Goal: Information Seeking & Learning: Learn about a topic

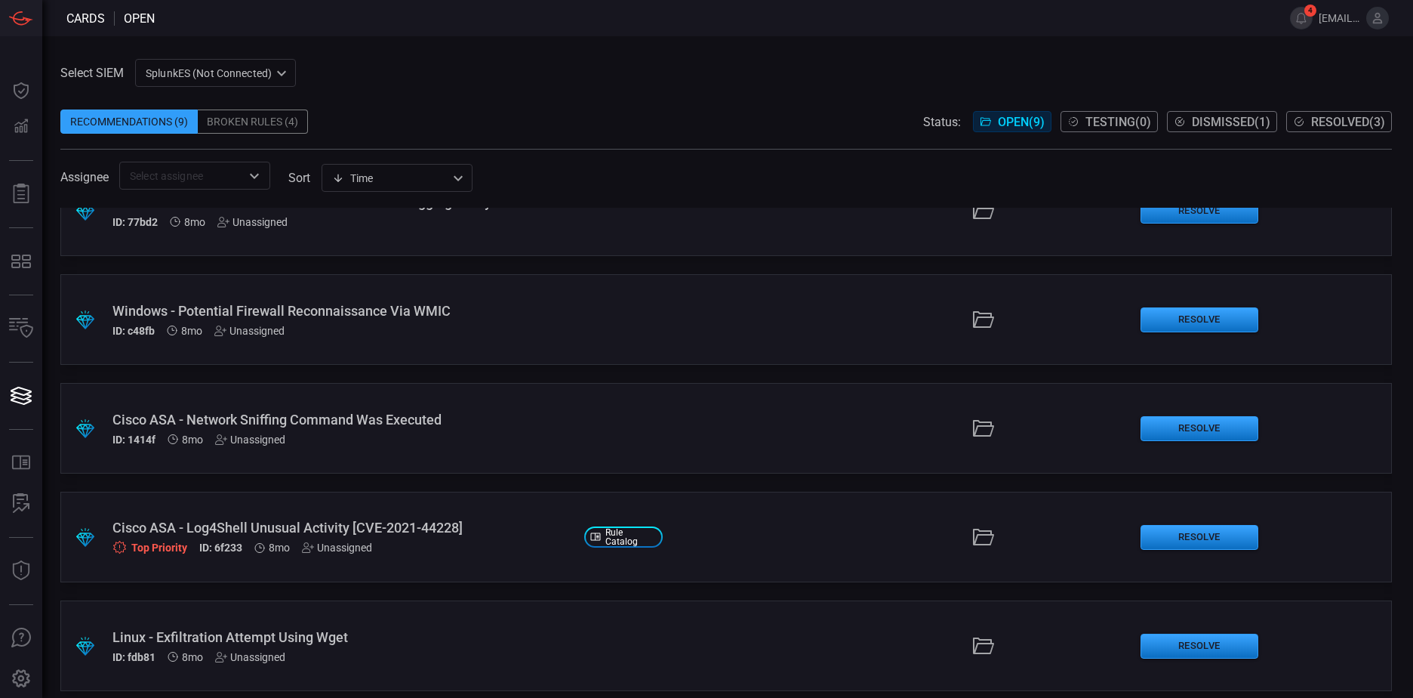
scroll to position [226, 0]
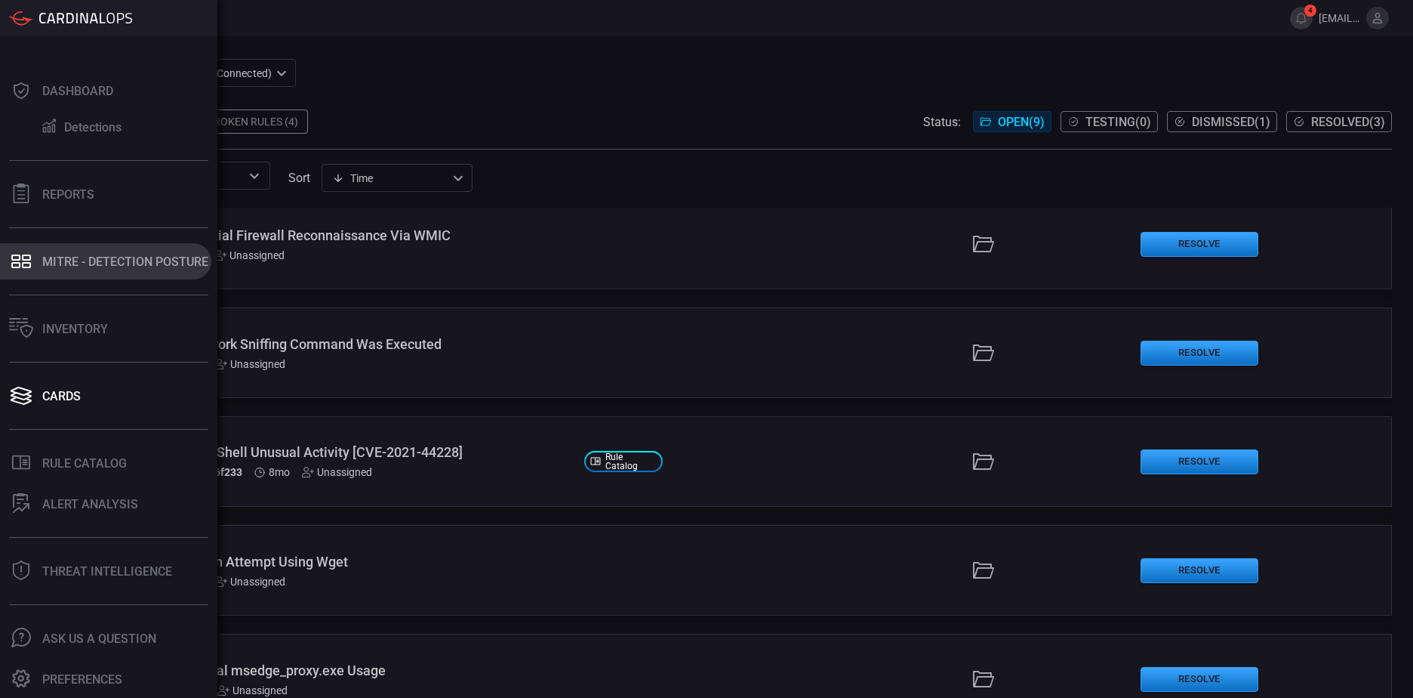
click at [100, 256] on div "MITRE - Detection Posture" at bounding box center [125, 261] width 166 height 14
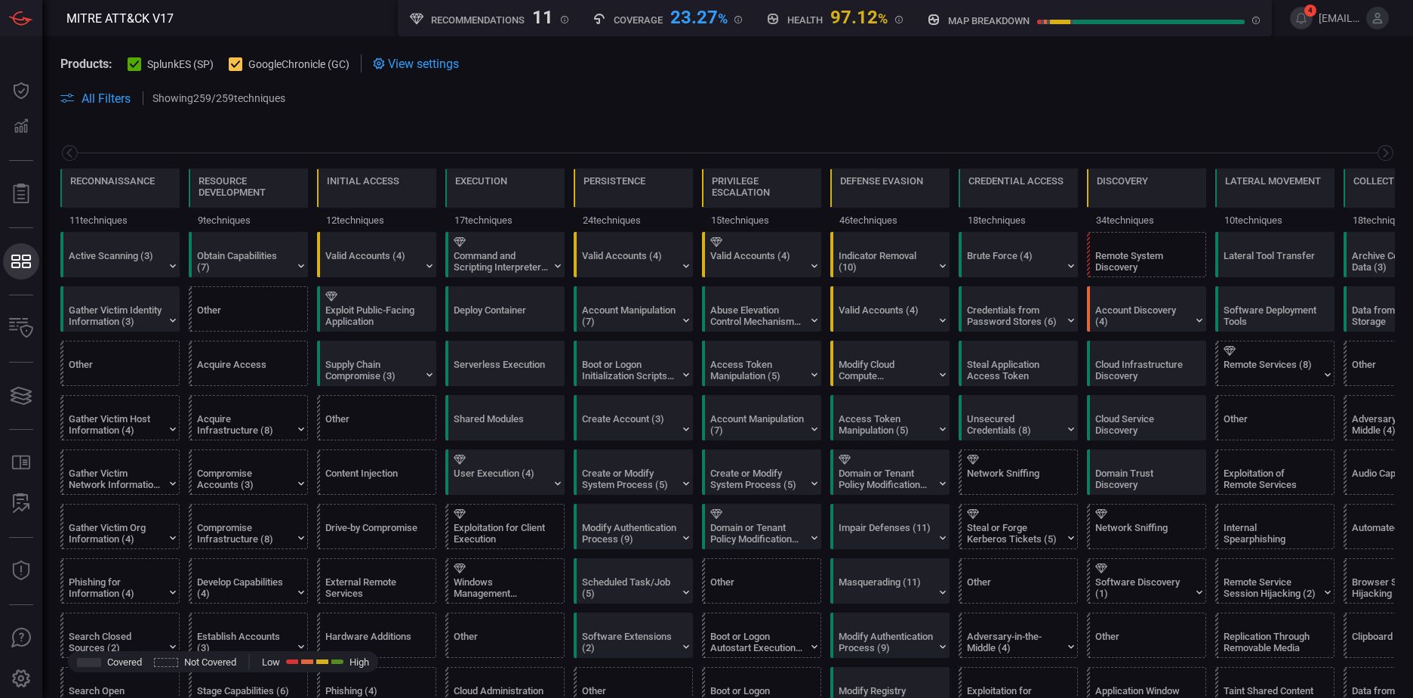
scroll to position [0, 198]
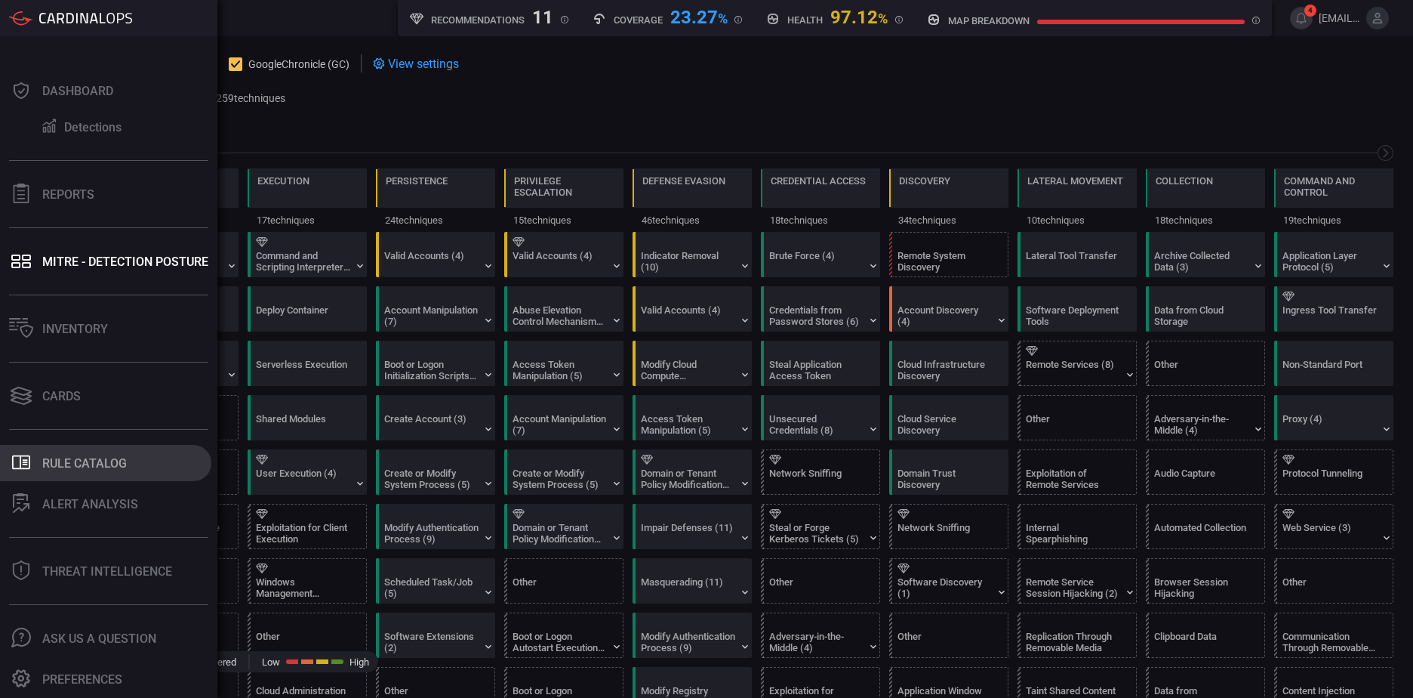
click at [84, 463] on div "Rule Catalog" at bounding box center [84, 463] width 85 height 14
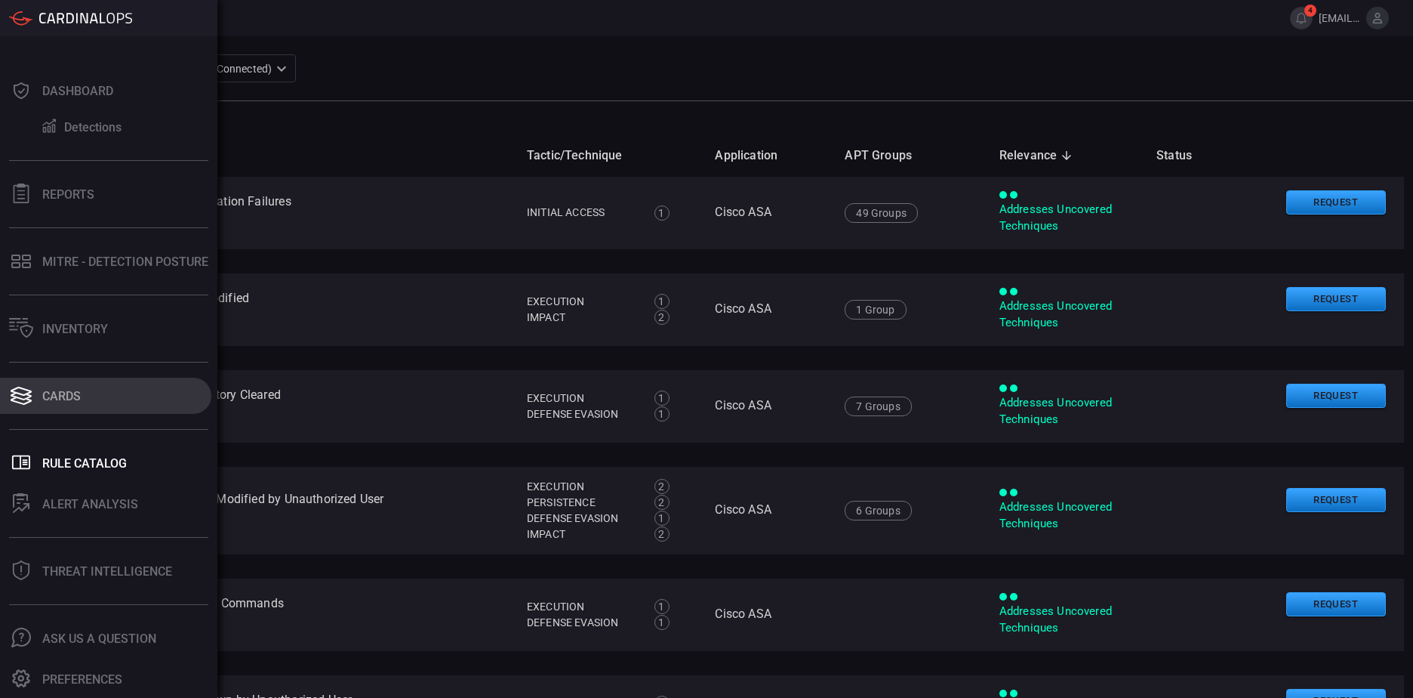
click at [63, 395] on div "Cards" at bounding box center [61, 396] width 38 height 14
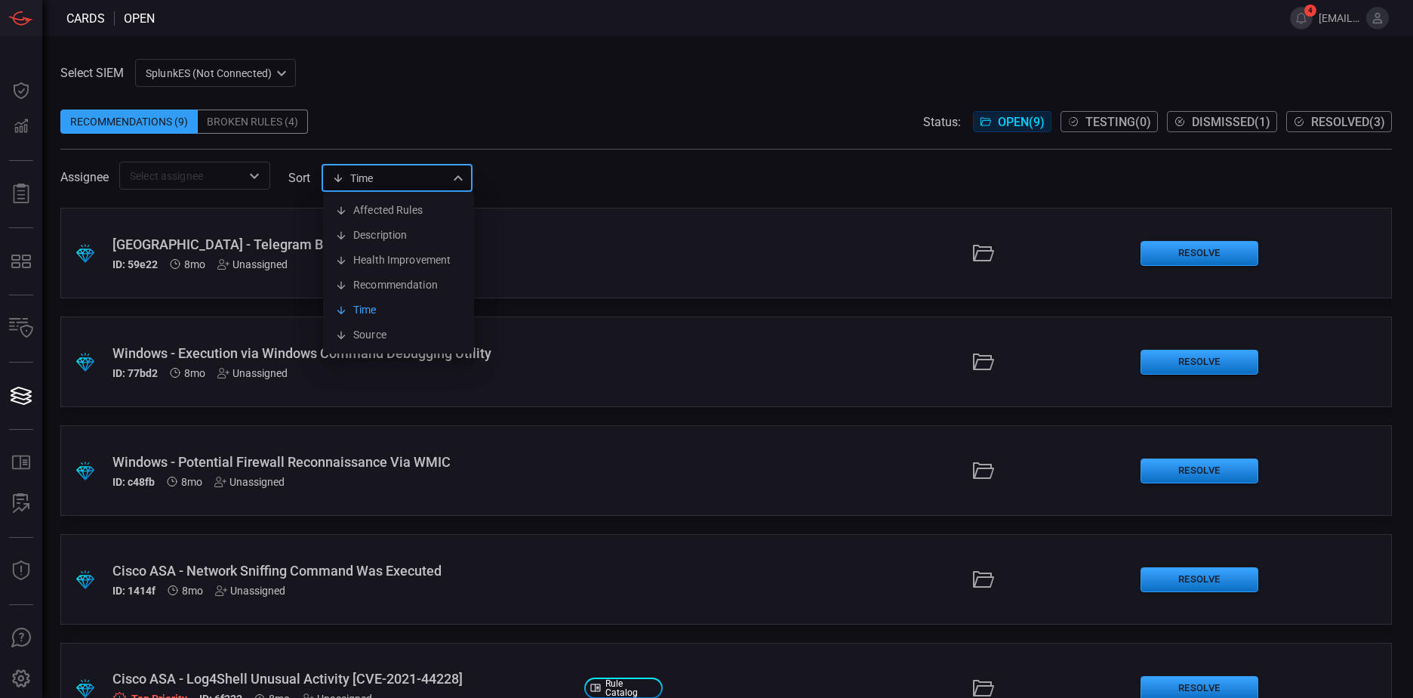
click at [390, 182] on div "Time visibleUpdateTime Affected Rules Description Health Improvement Recommenda…" at bounding box center [397, 178] width 151 height 28
click at [598, 173] on div at bounding box center [706, 349] width 1413 height 698
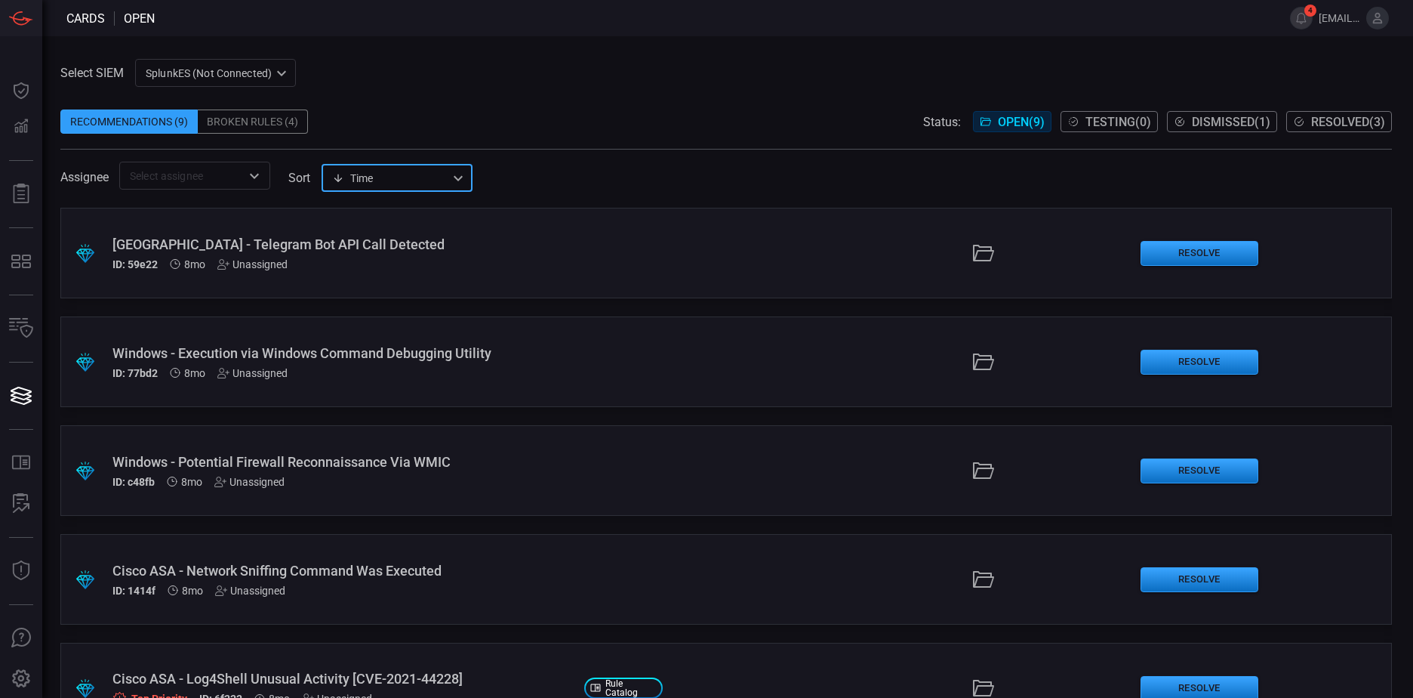
click at [1196, 122] on span "Dismissed ( 1 )" at bounding box center [1231, 122] width 79 height 14
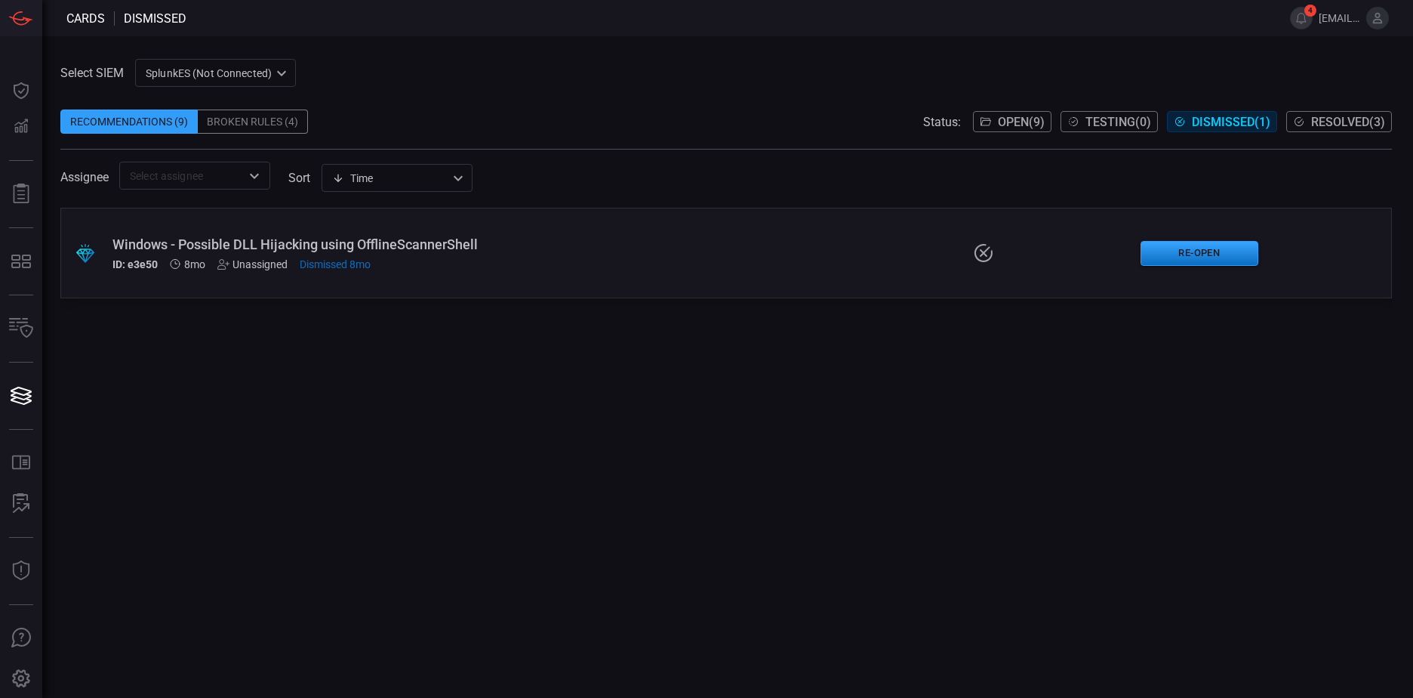
click at [1337, 115] on span "Resolved ( 3 )" at bounding box center [1348, 122] width 74 height 14
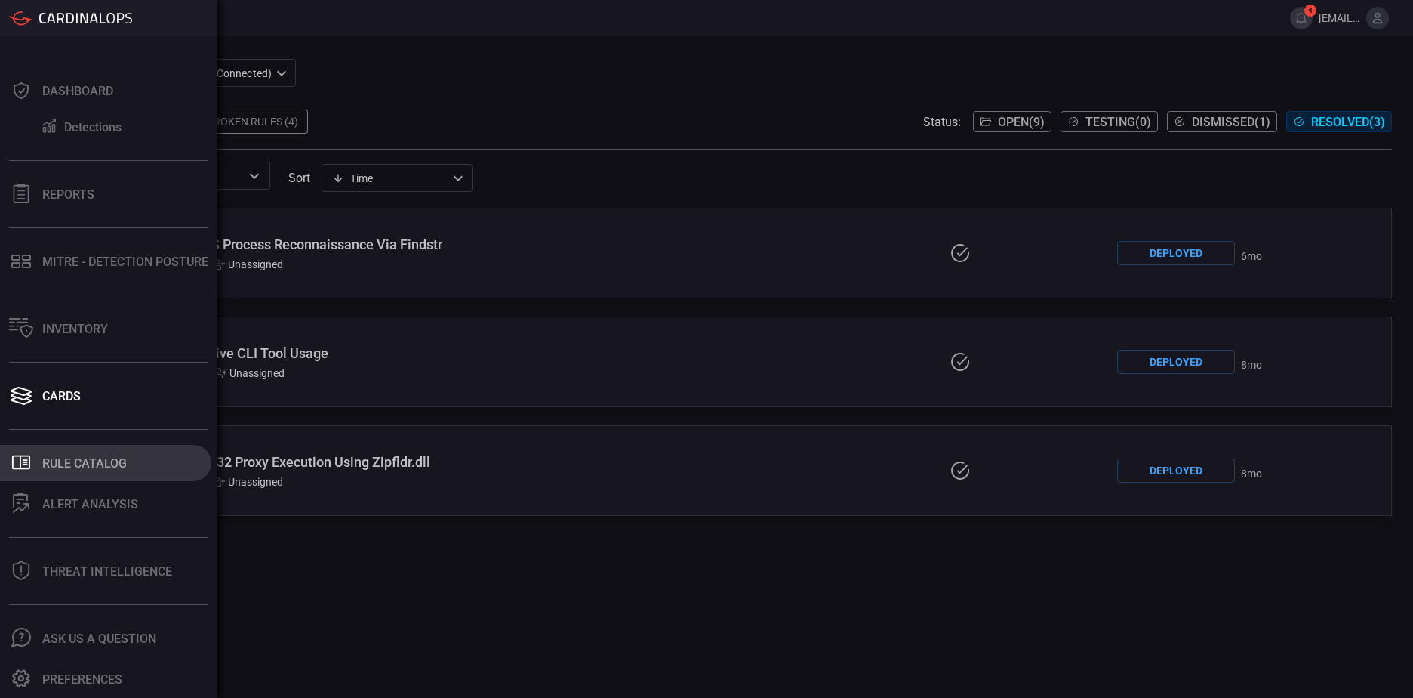
click at [68, 464] on div "Rule Catalog" at bounding box center [84, 463] width 85 height 14
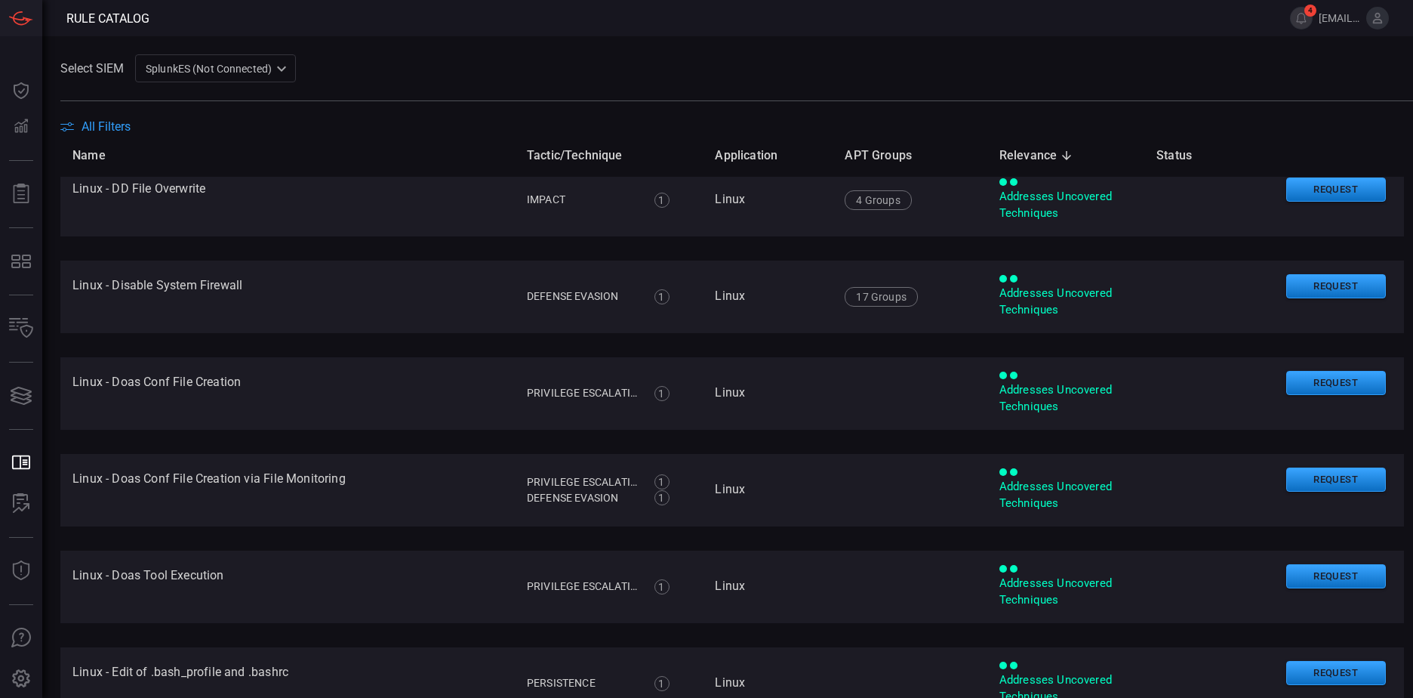
scroll to position [4341, 0]
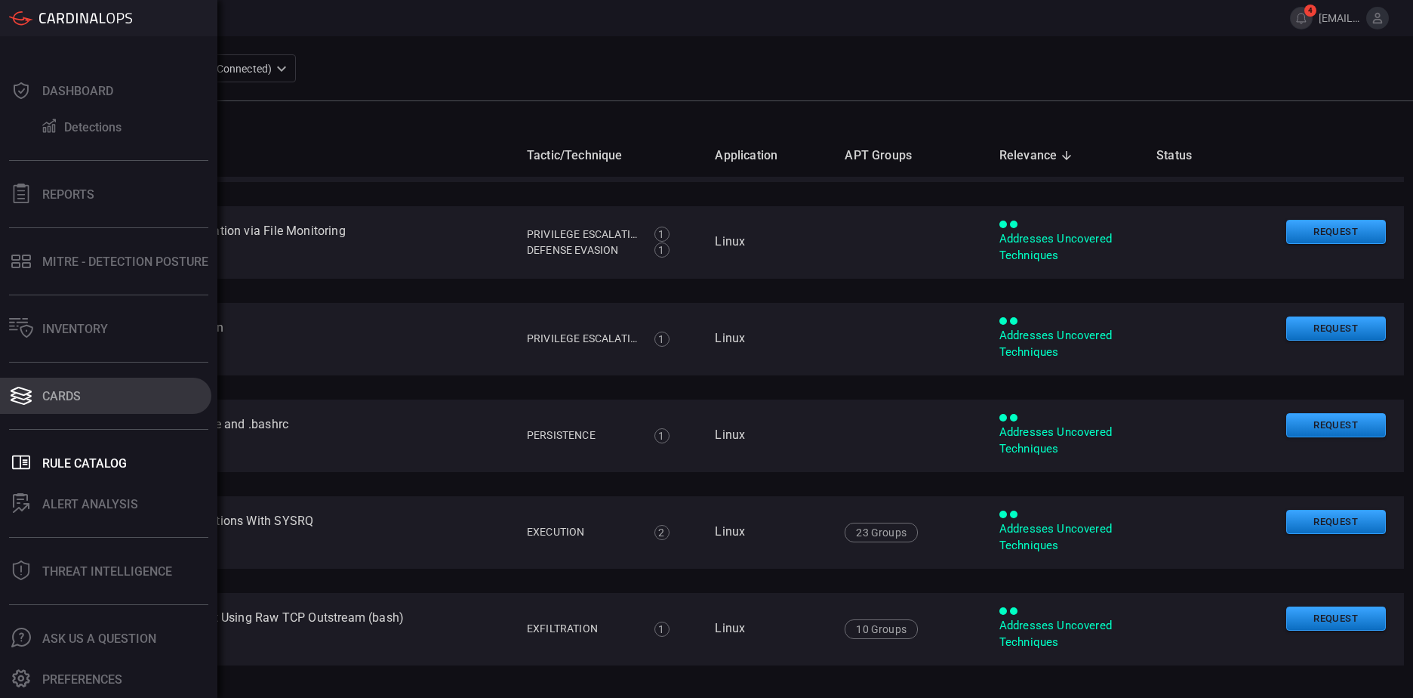
click at [13, 394] on icon at bounding box center [21, 397] width 21 height 8
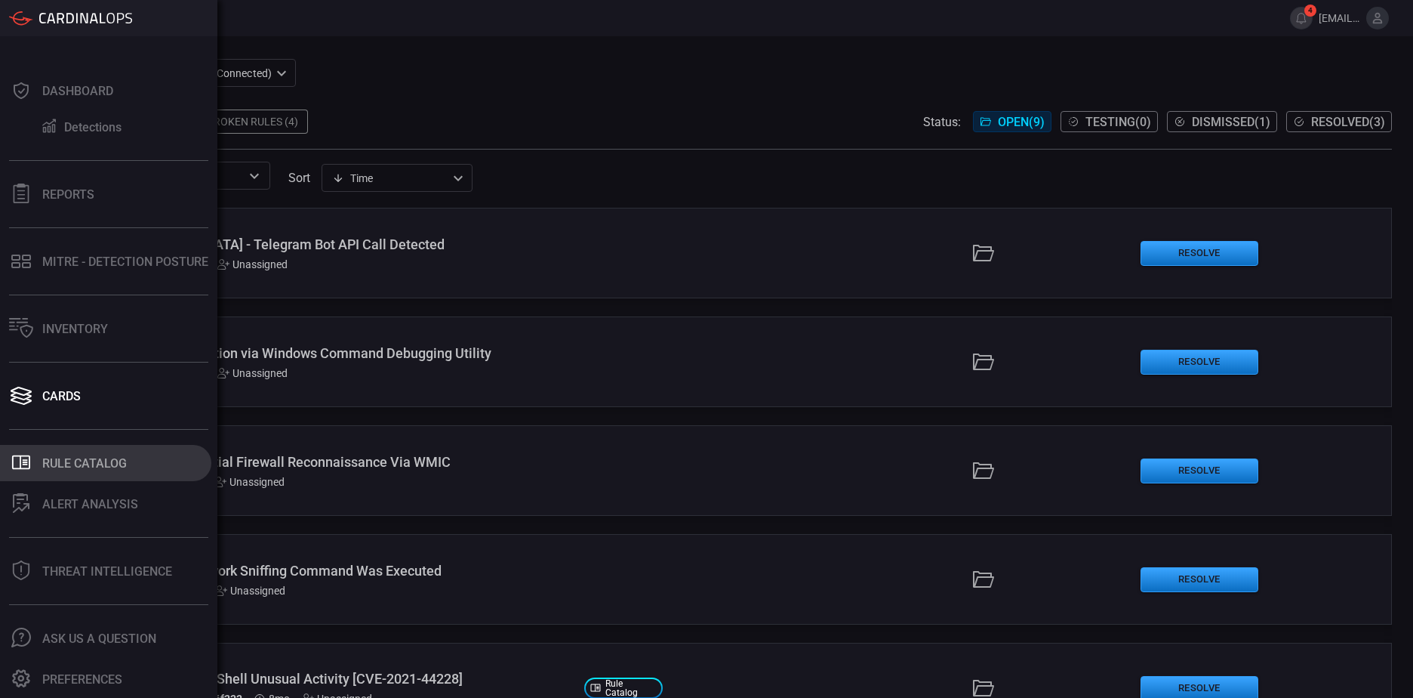
click at [18, 466] on icon ".st0_rule_catalog_icon{fill: currentColor;}" at bounding box center [21, 462] width 20 height 20
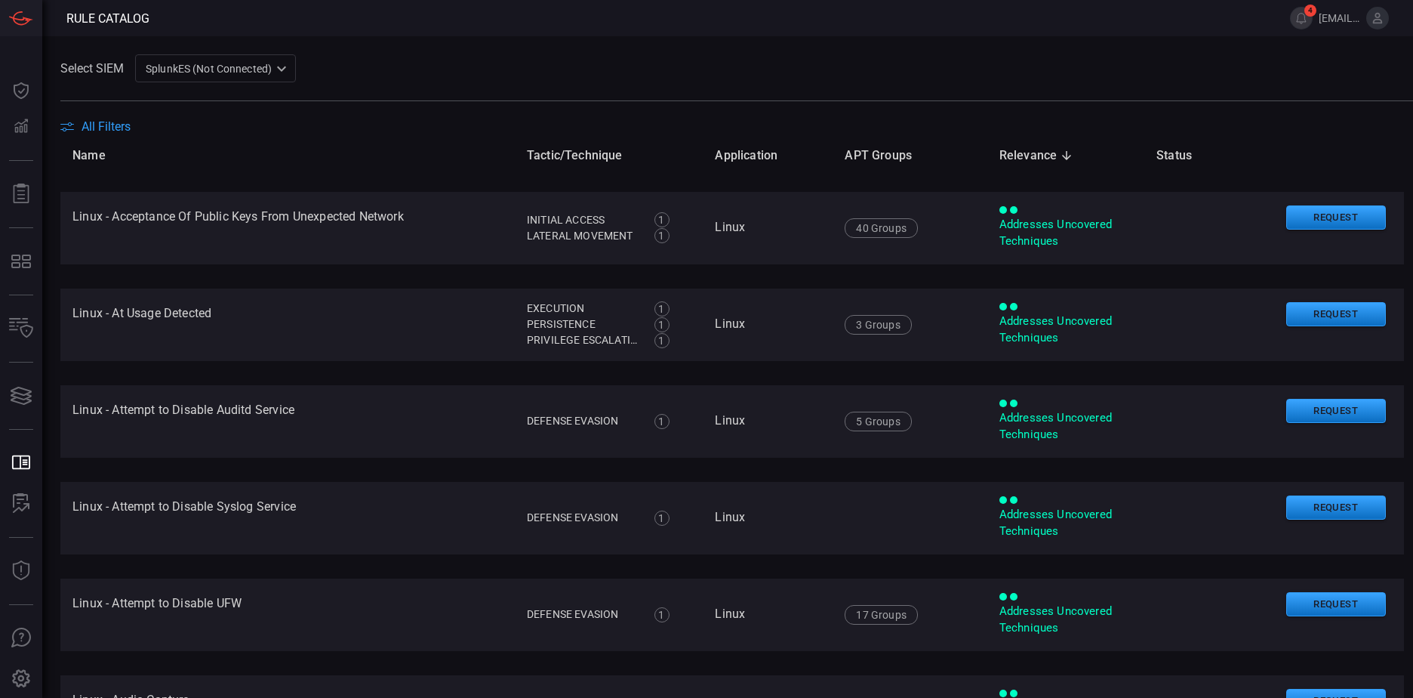
scroll to position [2718, 0]
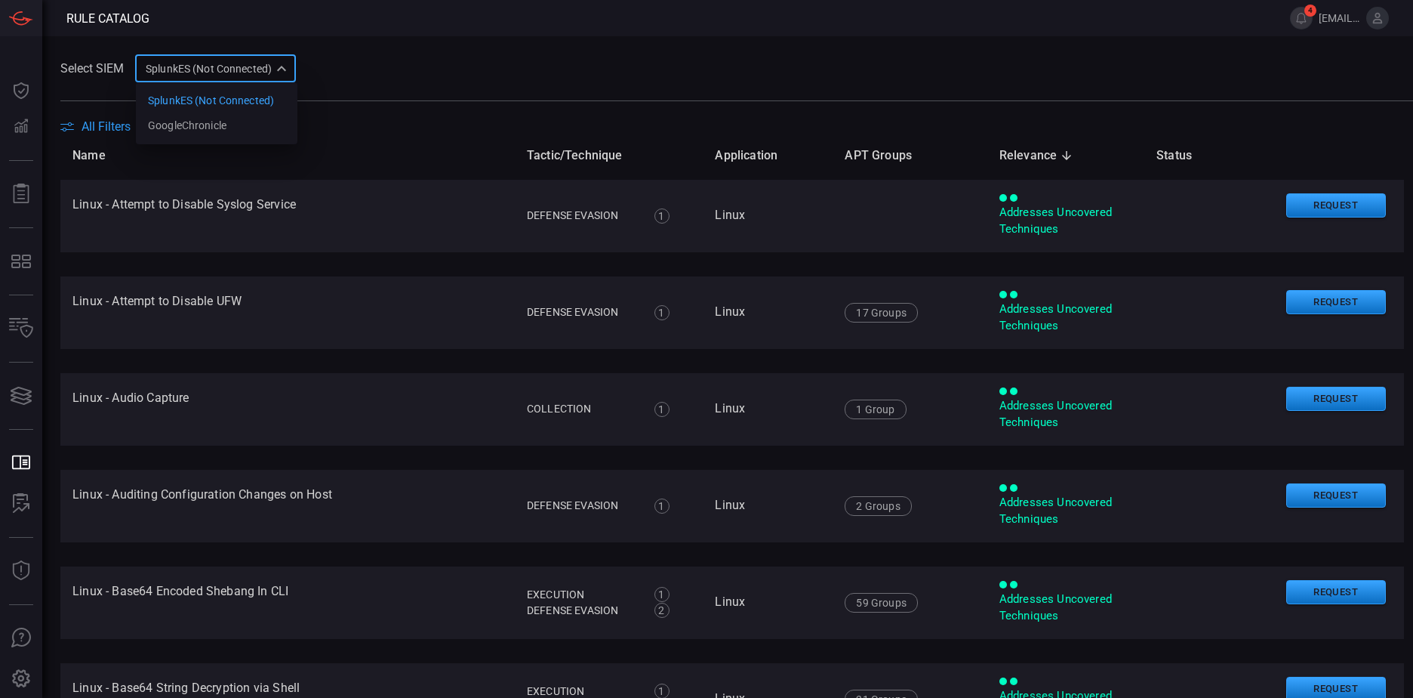
click at [245, 64] on div "SplunkES (Not Connected) 6db9f04e-5835-43fe-a495-9065afc2cef4 SplunkES (Not Con…" at bounding box center [215, 68] width 161 height 28
click at [223, 127] on div "GoogleChronicle" at bounding box center [187, 126] width 79 height 16
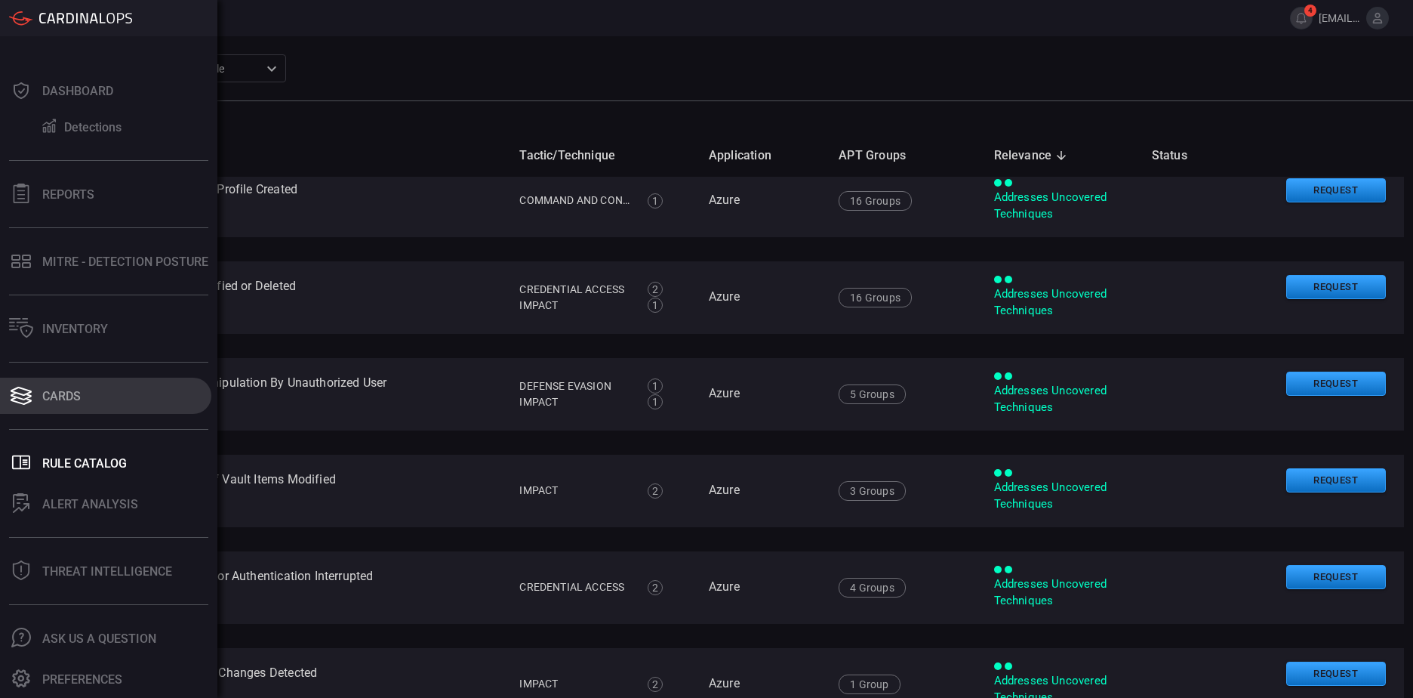
click at [28, 391] on icon at bounding box center [21, 395] width 24 height 21
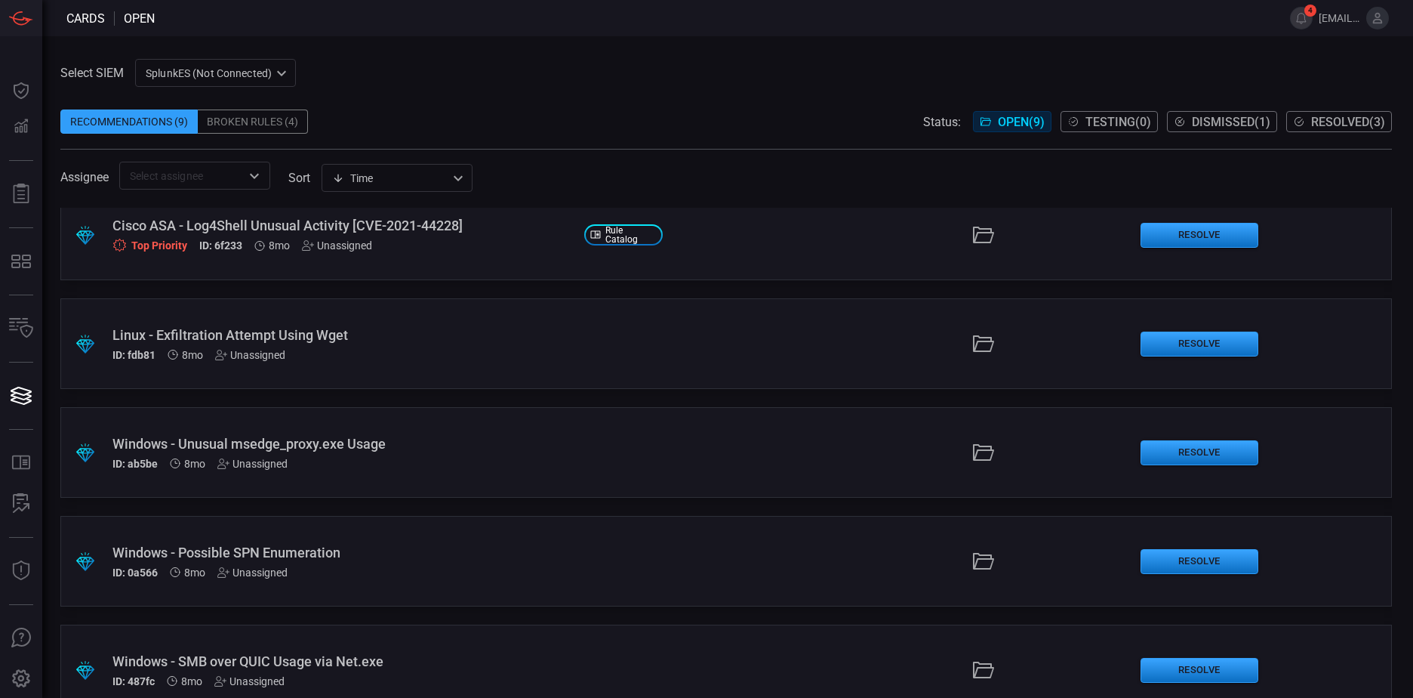
scroll to position [488, 0]
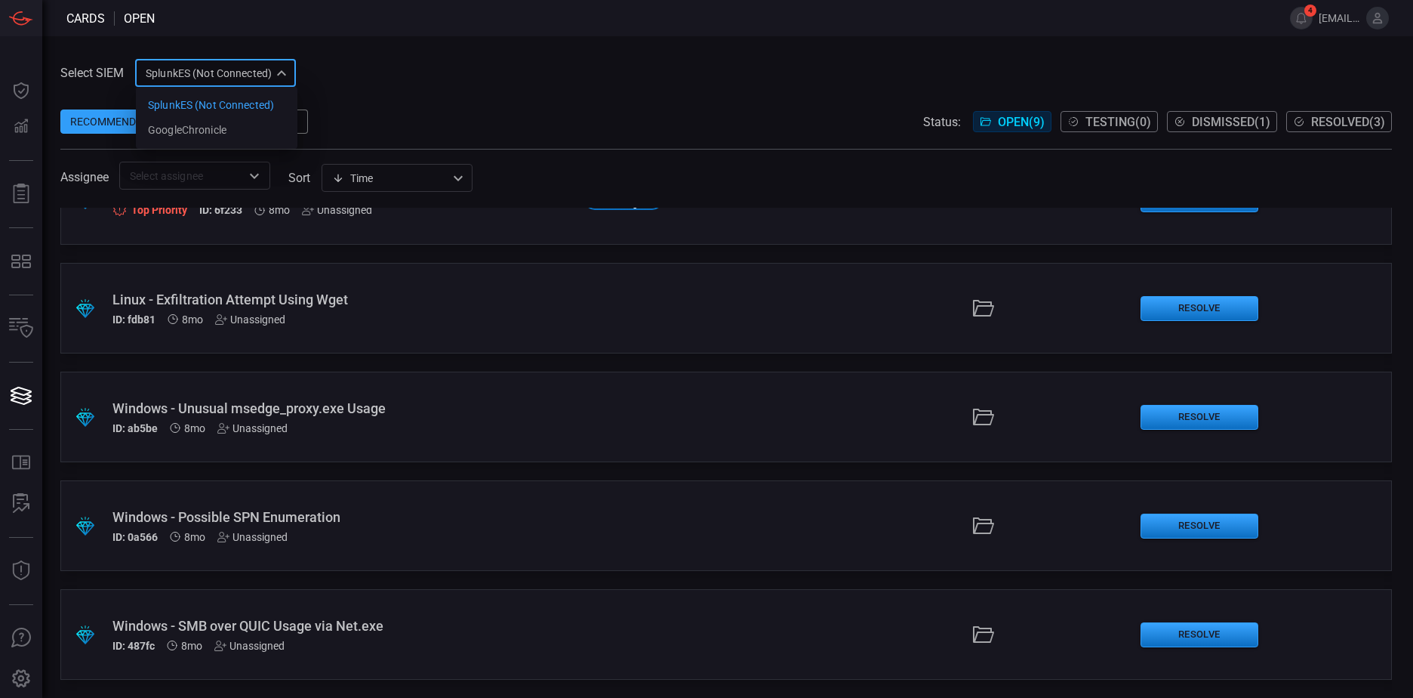
click at [245, 68] on div "SplunkES (Not Connected) 6db9f04e-5835-43fe-a495-9065afc2cef4 SplunkES (Not Con…" at bounding box center [215, 73] width 161 height 28
click at [241, 126] on li "GoogleChronicle" at bounding box center [217, 130] width 162 height 25
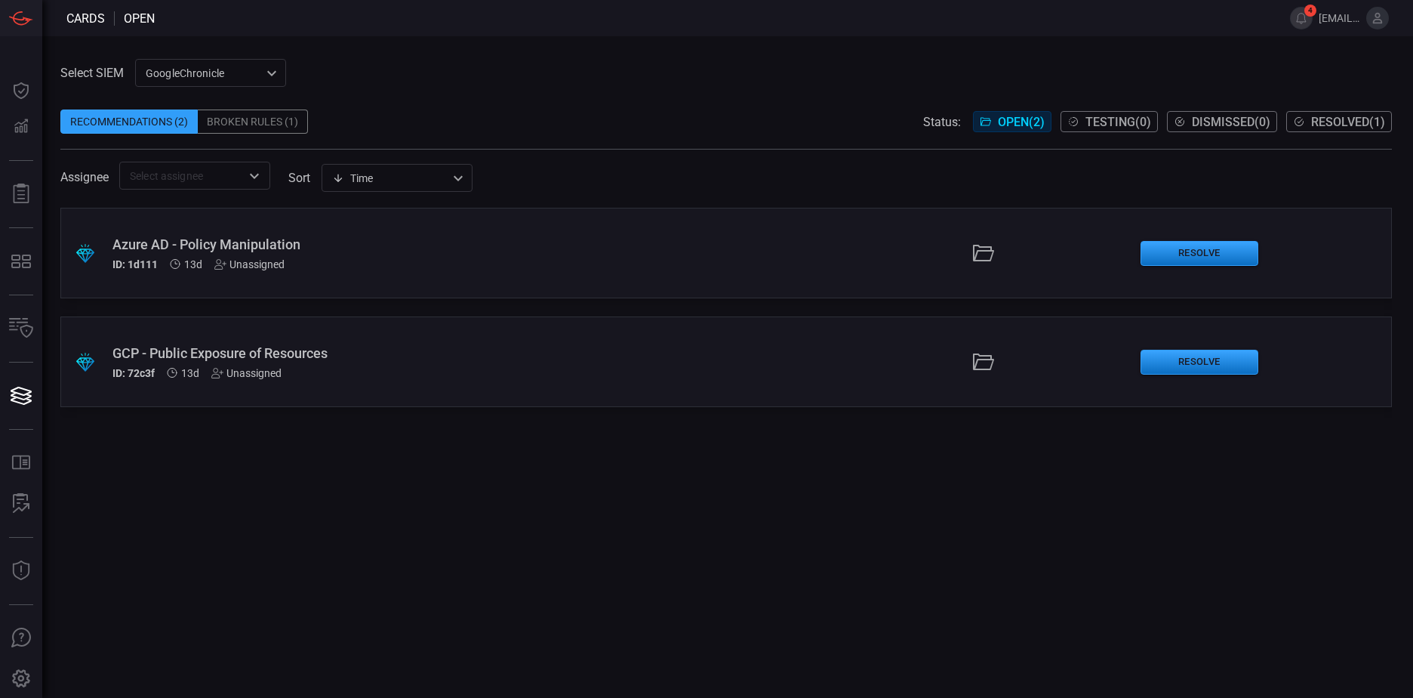
click at [1322, 119] on span "Resolved ( 1 )" at bounding box center [1348, 122] width 74 height 14
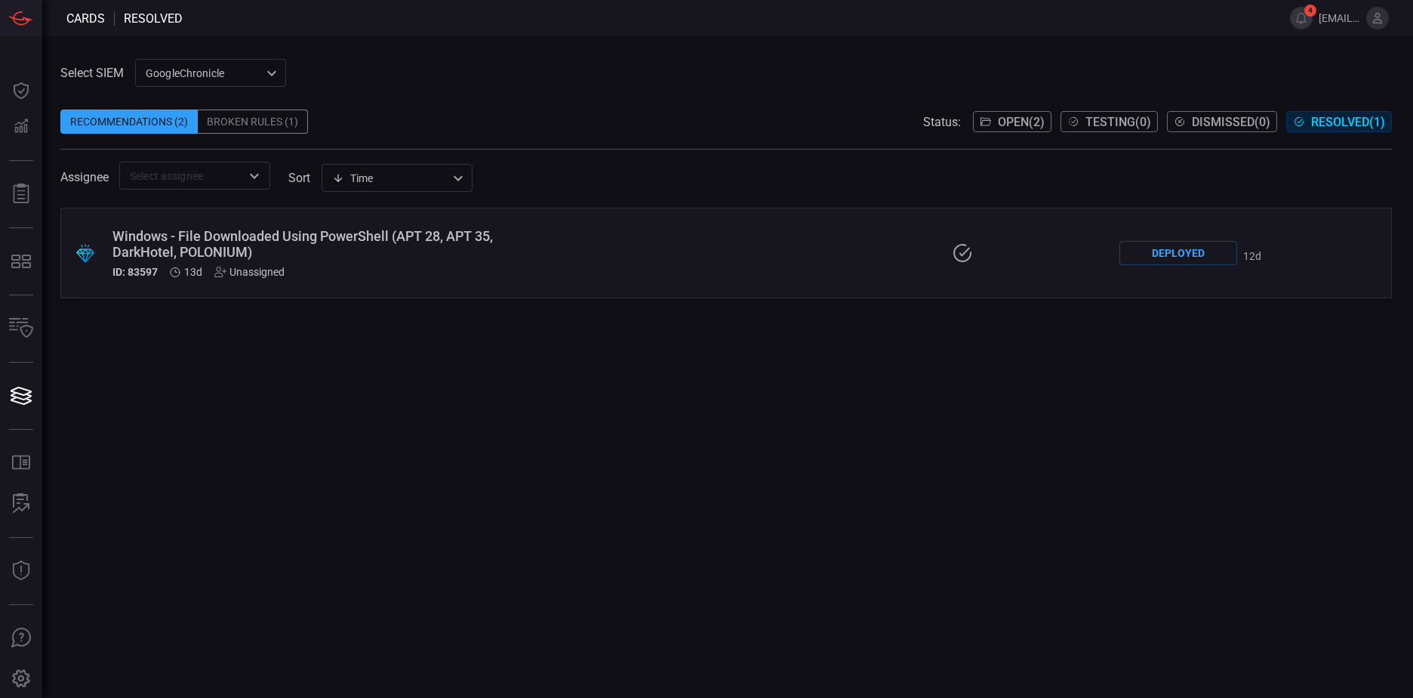
click at [1002, 122] on span "Open ( 2 )" at bounding box center [1021, 122] width 47 height 14
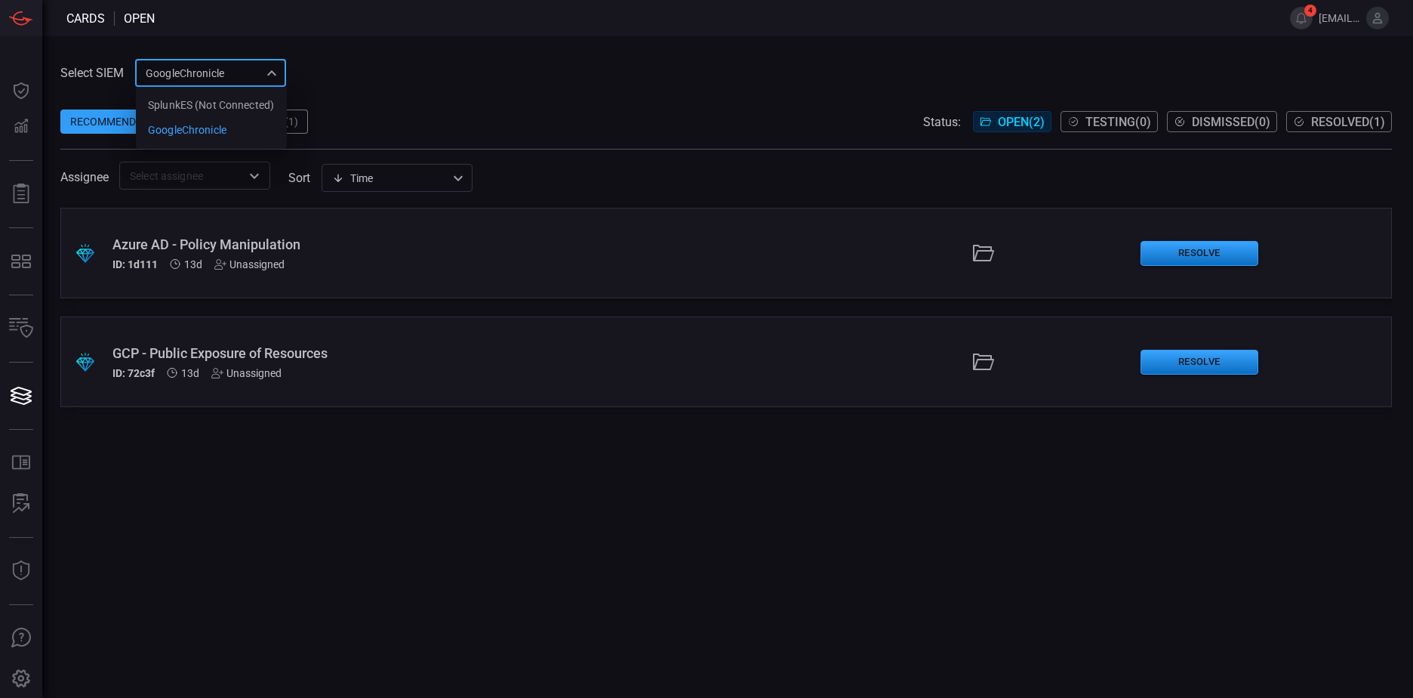
click at [229, 73] on div "GoogleChronicle 714bad7e-14bb-403d-a3df-510f62df6468 SplunkES (Not Connected) G…" at bounding box center [210, 73] width 151 height 28
click at [232, 102] on div "SplunkES (Not Connected)" at bounding box center [211, 105] width 126 height 16
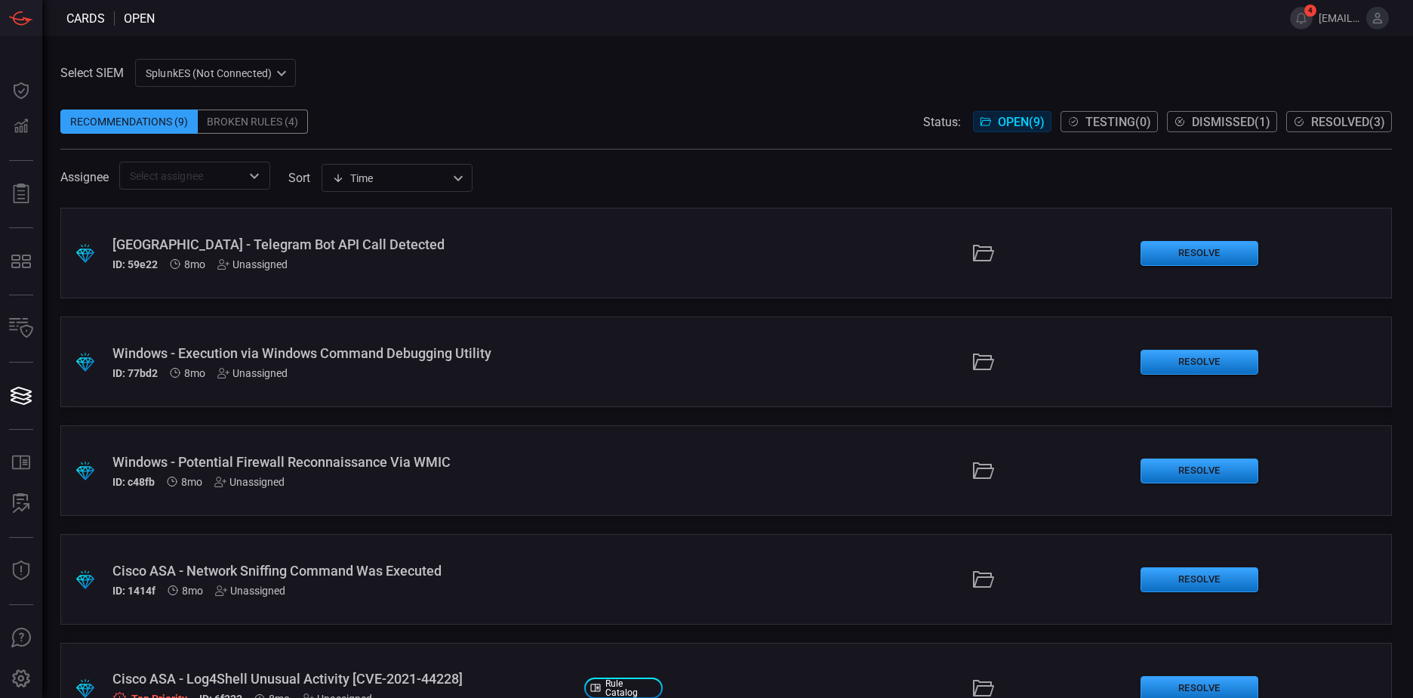
scroll to position [75, 0]
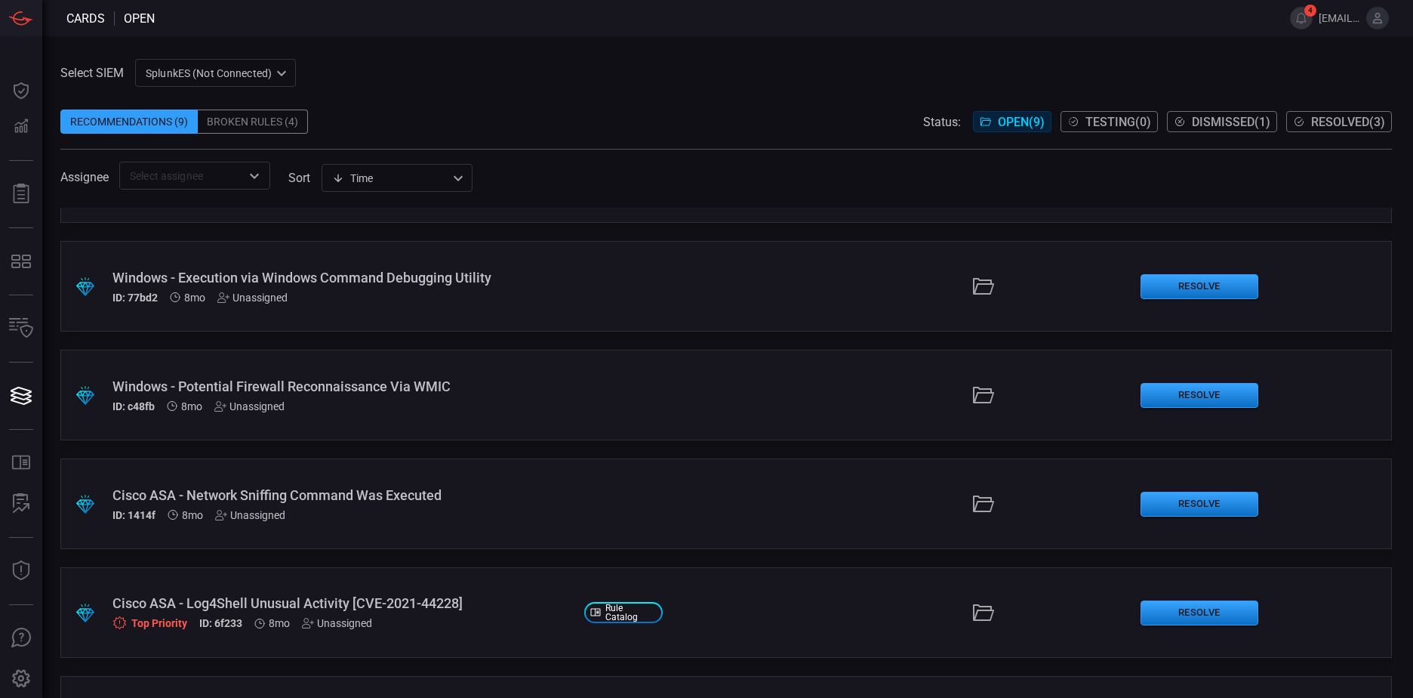
click at [621, 608] on span "Rule Catalog" at bounding box center [630, 612] width 51 height 18
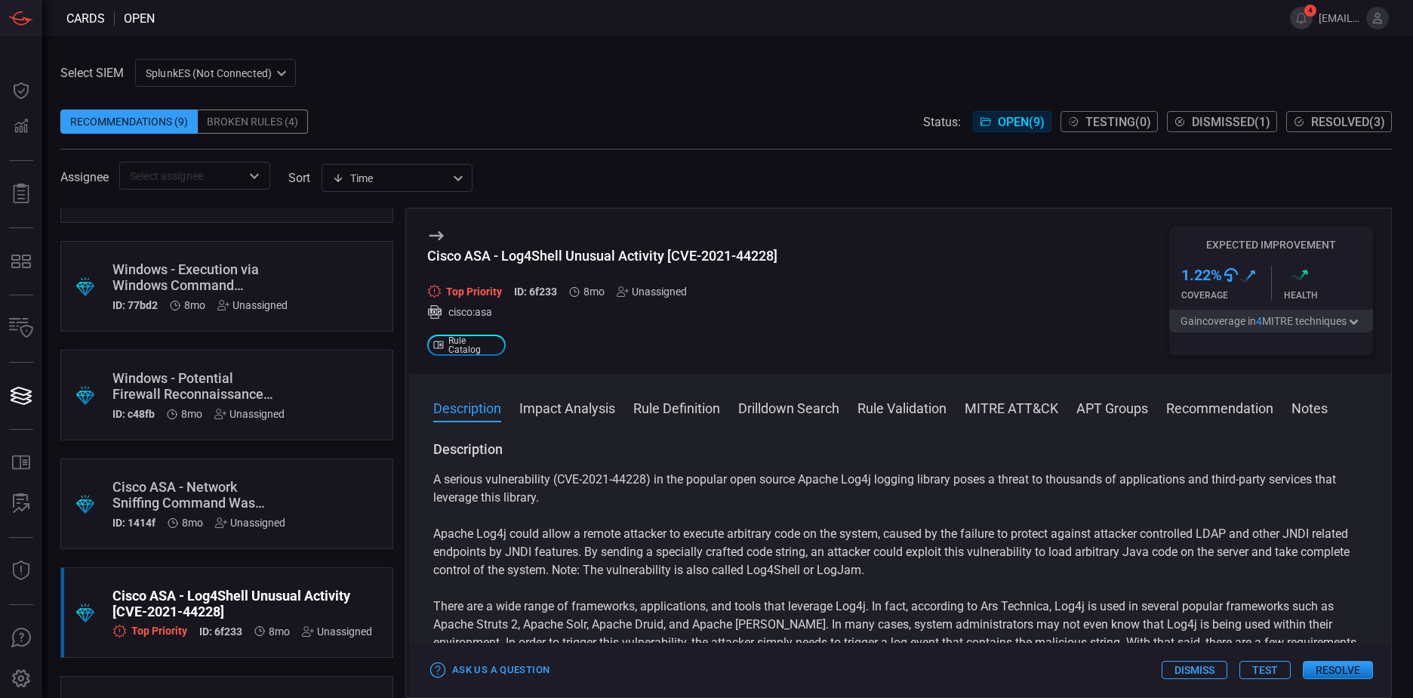
click at [428, 83] on div "Select SIEM SplunkES (Not Connected) 6db9f04e-5835-43fe-a495-9065afc2cef4 ​ Rec…" at bounding box center [726, 124] width 1332 height 131
click at [209, 79] on div "SplunkES (Not Connected) 6db9f04e-5835-43fe-a495-9065afc2cef4 SplunkES (Not Con…" at bounding box center [215, 73] width 161 height 28
click at [516, 97] on div at bounding box center [706, 349] width 1413 height 698
click at [297, 121] on div "Broken Rules (4)" at bounding box center [253, 121] width 110 height 24
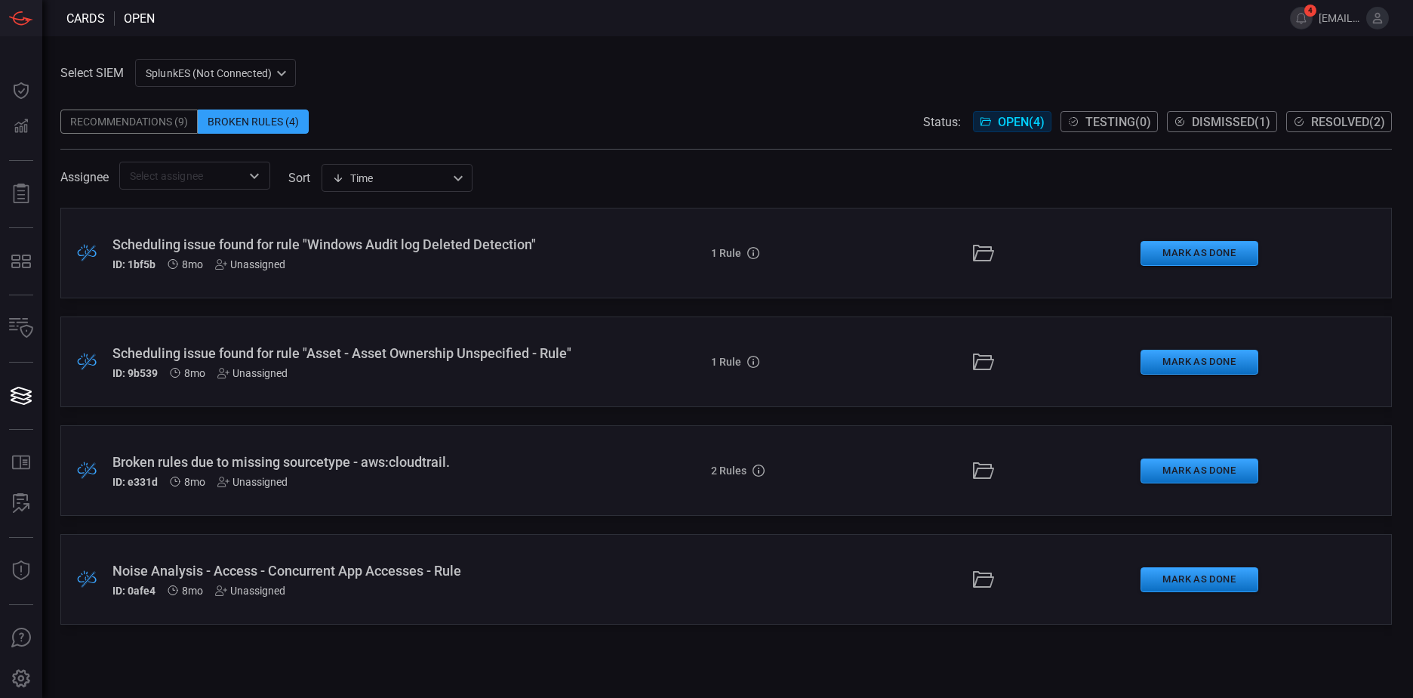
click at [150, 132] on div "Recommendations (9)" at bounding box center [128, 121] width 137 height 24
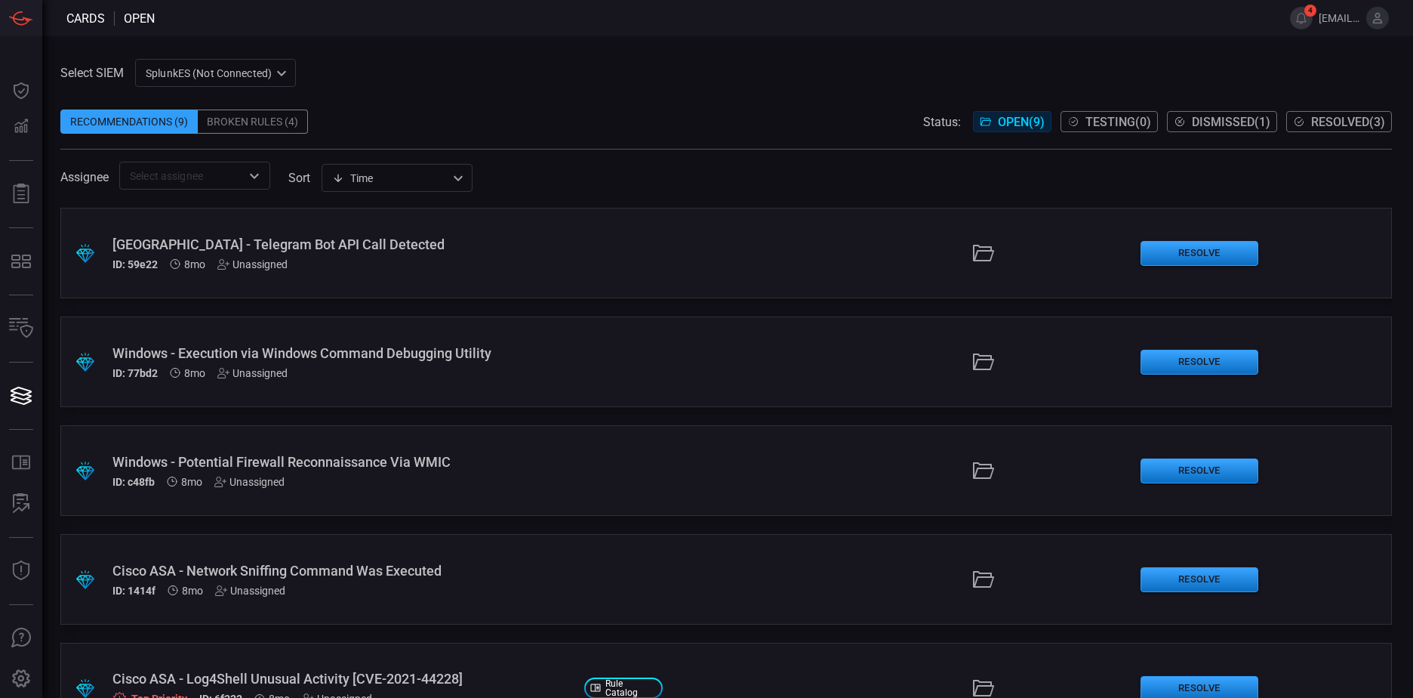
scroll to position [302, 0]
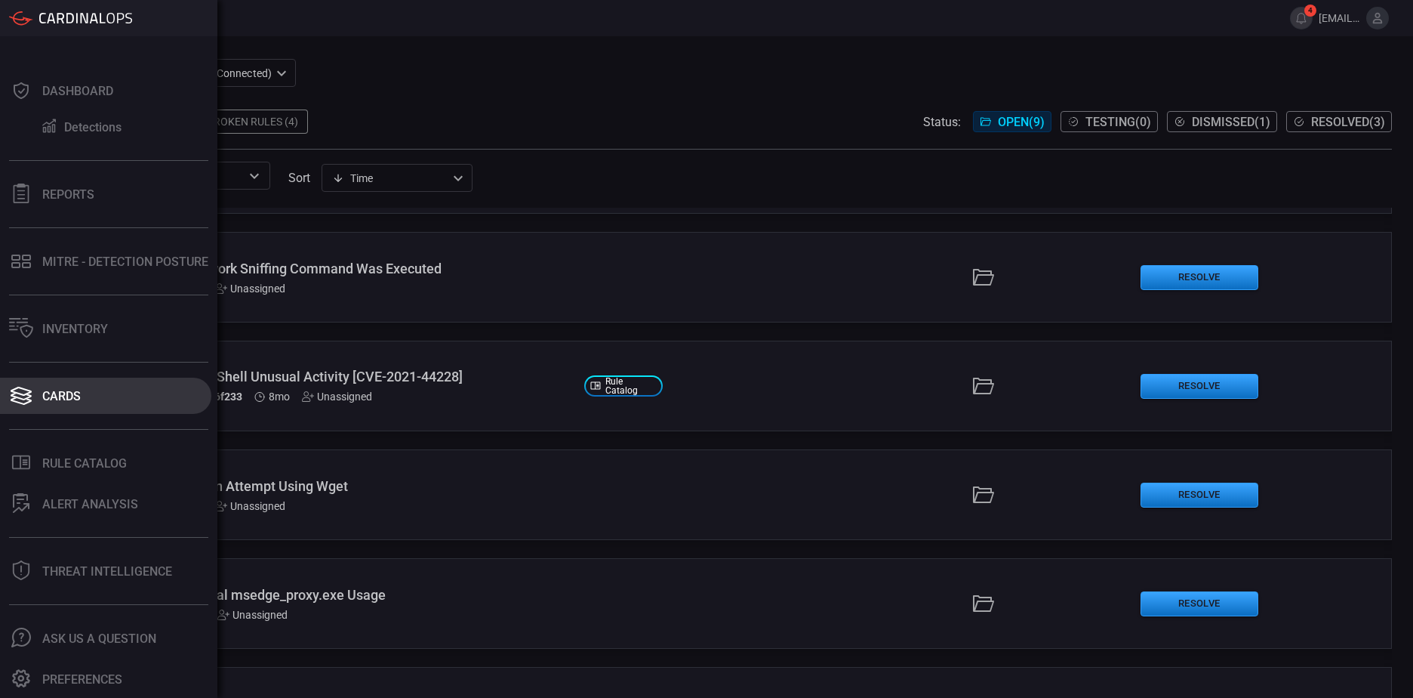
click at [59, 389] on div "Cards" at bounding box center [61, 396] width 38 height 14
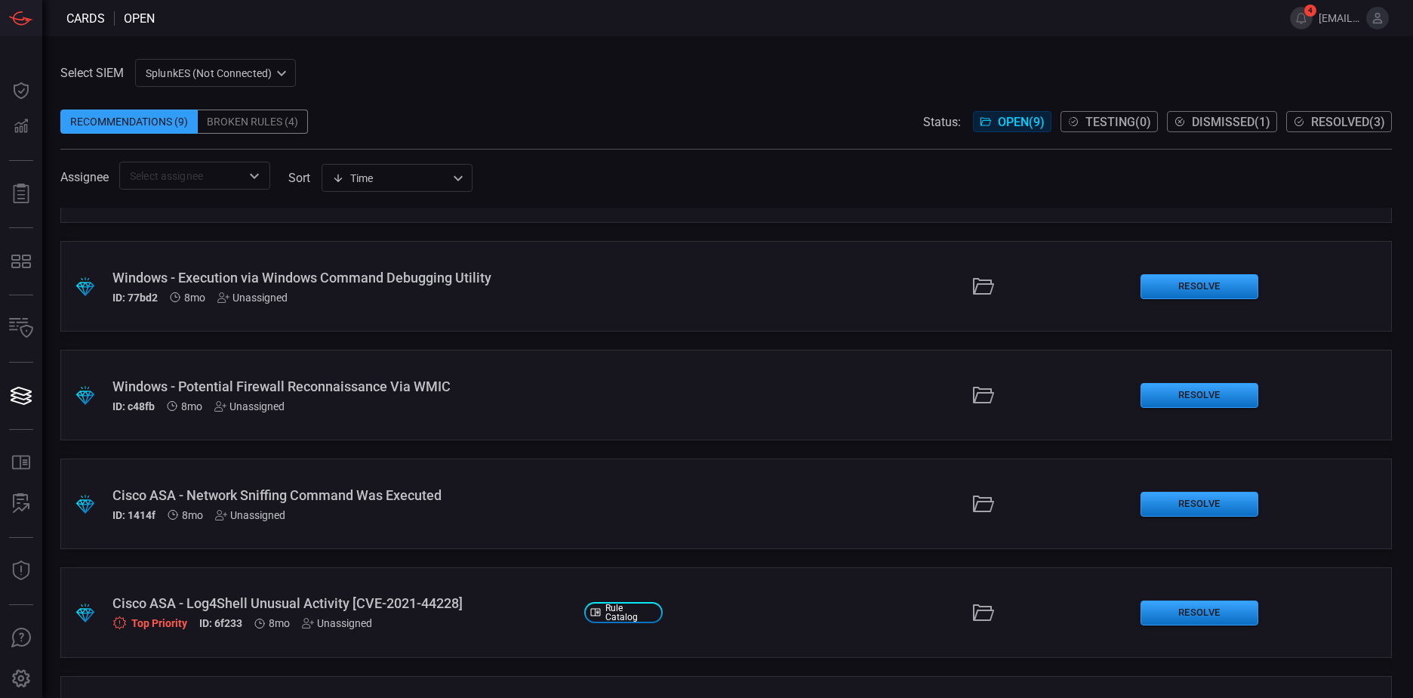
scroll to position [0, 0]
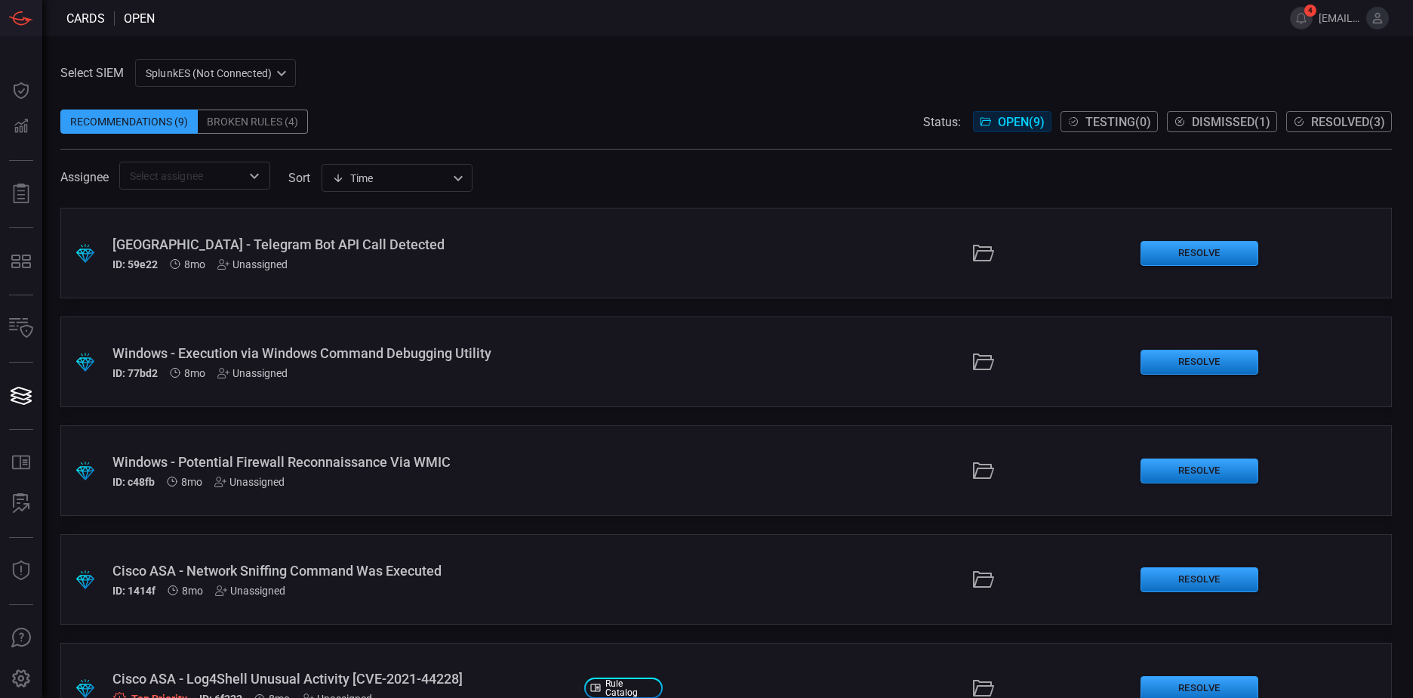
click at [258, 56] on div "Select SIEM SplunkES (Not Connected) 6db9f04e-5835-43fe-a495-9065afc2cef4 ​ Rec…" at bounding box center [727, 366] width 1371 height 661
click at [260, 65] on div "SplunkES (Not Connected) 6db9f04e-5835-43fe-a495-9065afc2cef4 ​" at bounding box center [215, 73] width 161 height 28
click at [537, 94] on div at bounding box center [706, 349] width 1413 height 698
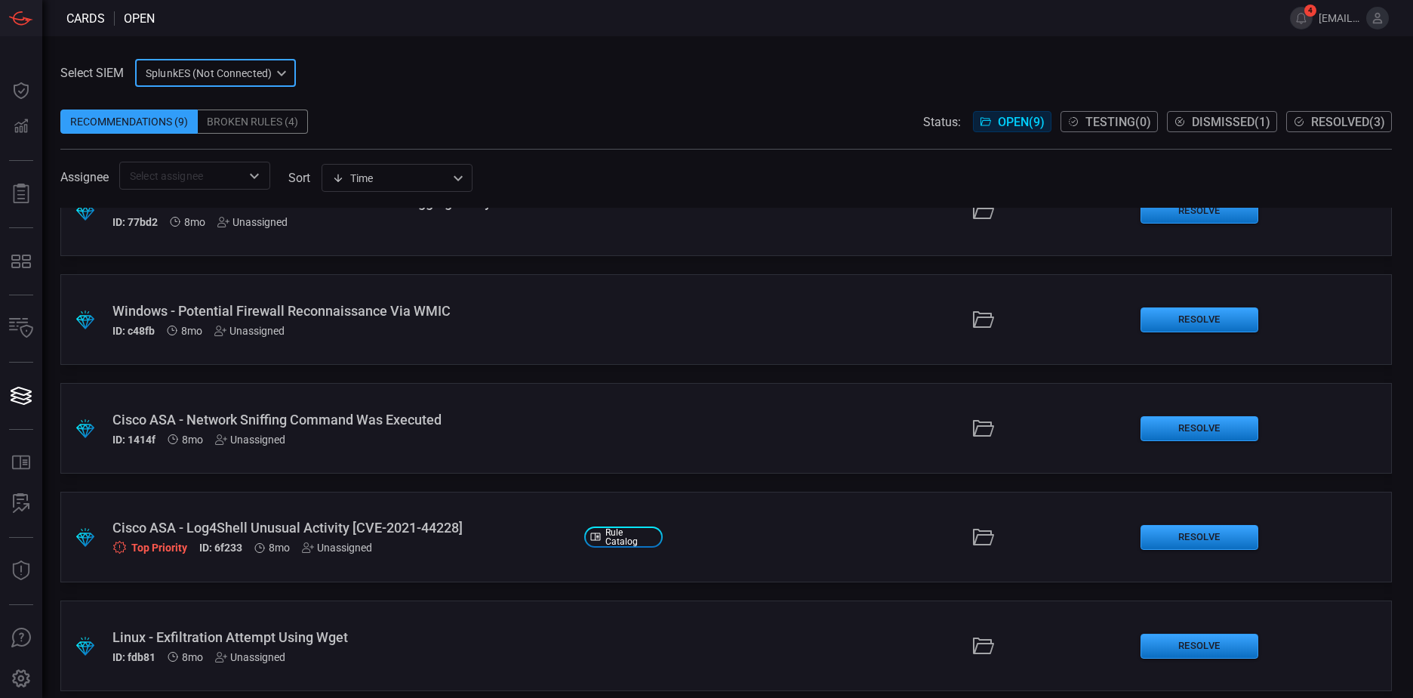
click at [618, 536] on span "Rule Catalog" at bounding box center [630, 537] width 51 height 18
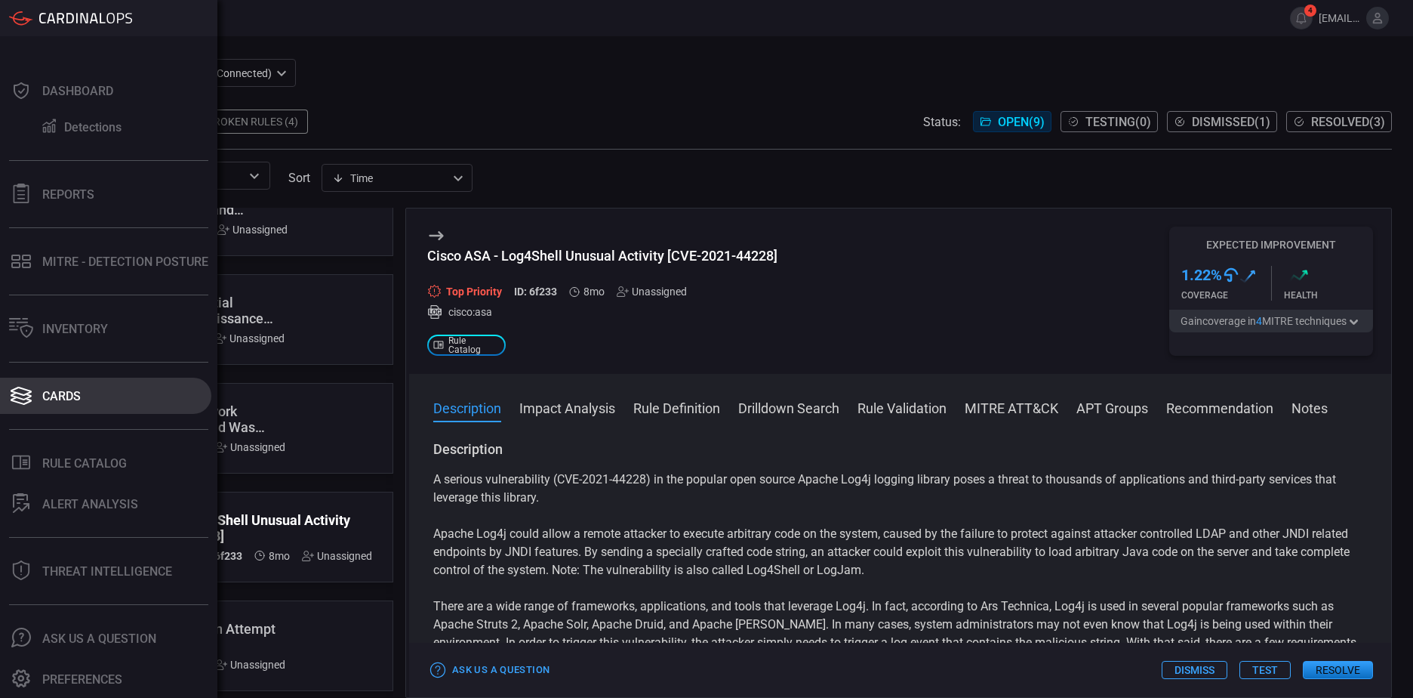
click at [27, 399] on icon at bounding box center [21, 401] width 21 height 8
click at [46, 396] on div "Cards" at bounding box center [61, 396] width 38 height 14
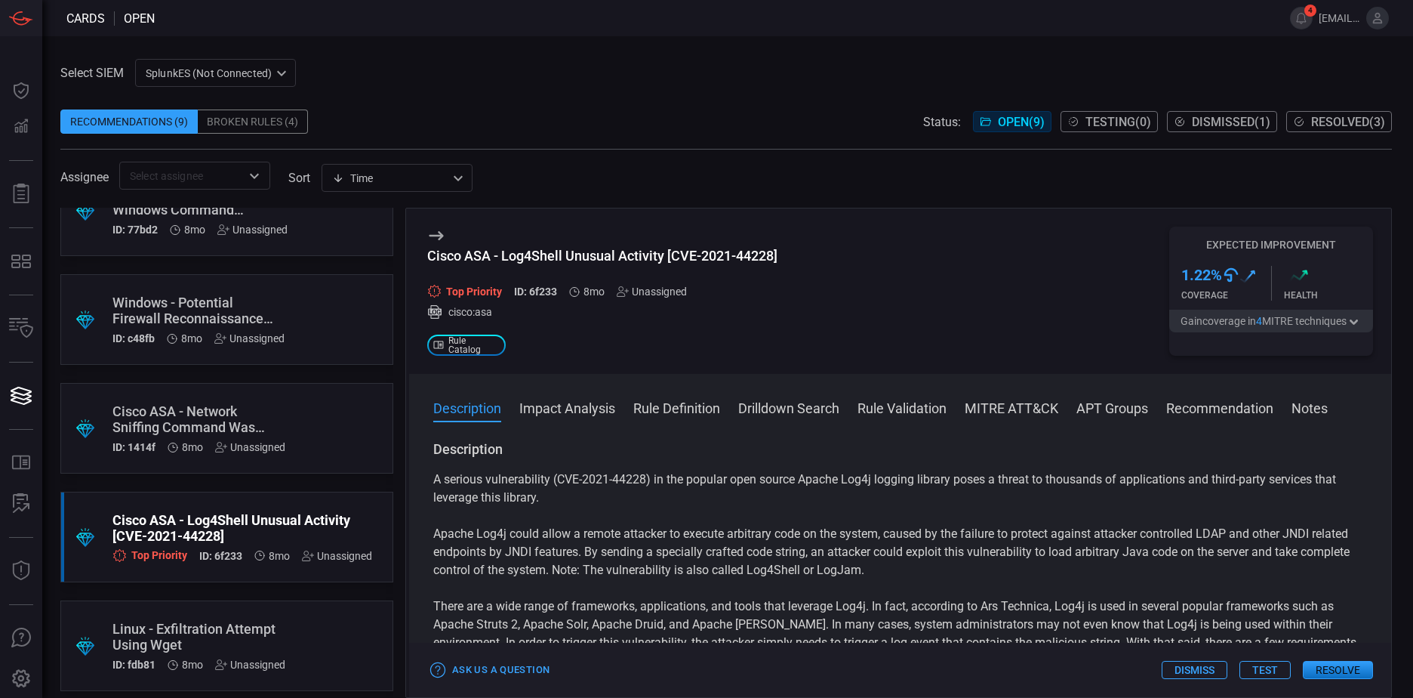
click at [634, 79] on div "Select SIEM SplunkES (Not Connected) 6db9f04e-5835-43fe-a495-9065afc2cef4 ​ Rec…" at bounding box center [726, 124] width 1332 height 131
click at [431, 235] on icon at bounding box center [436, 235] width 14 height 9
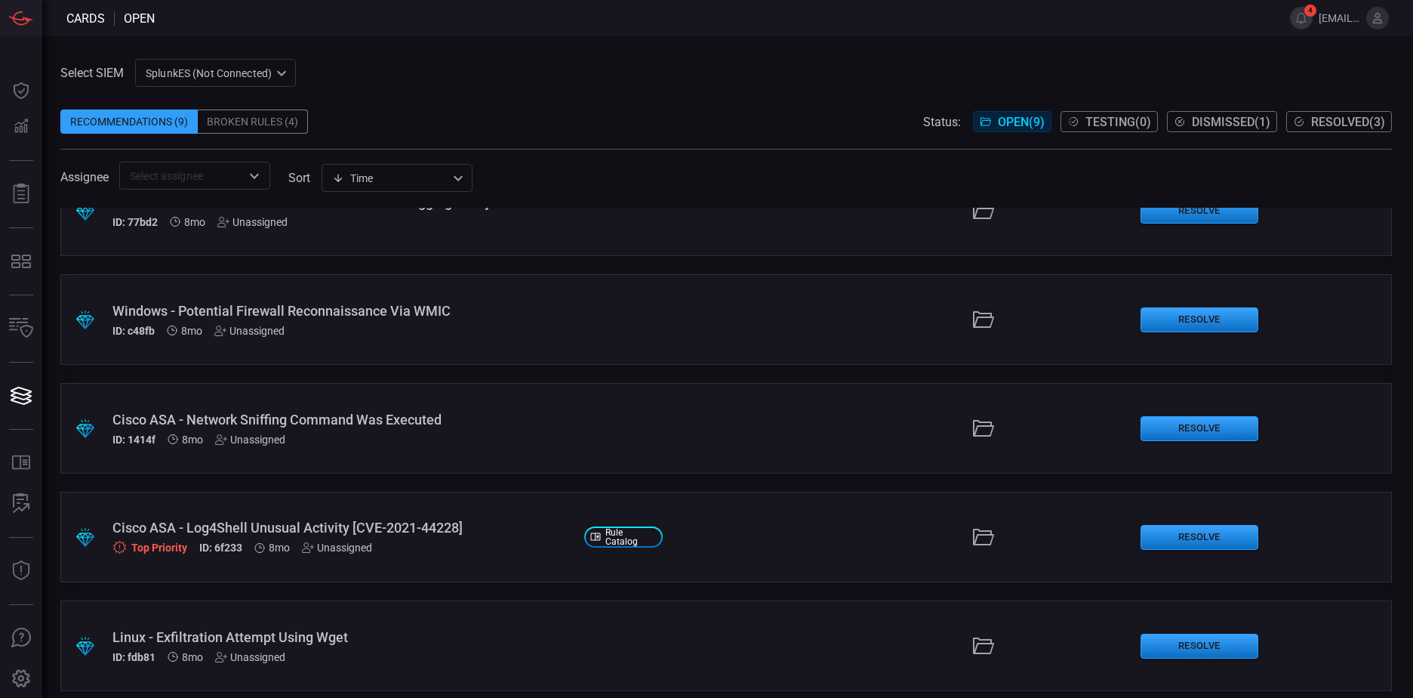
click at [254, 81] on div "SplunkES (Not Connected) 6db9f04e-5835-43fe-a495-9065afc2cef4 ​" at bounding box center [215, 73] width 161 height 28
click at [241, 135] on li "GoogleChronicle" at bounding box center [217, 130] width 162 height 25
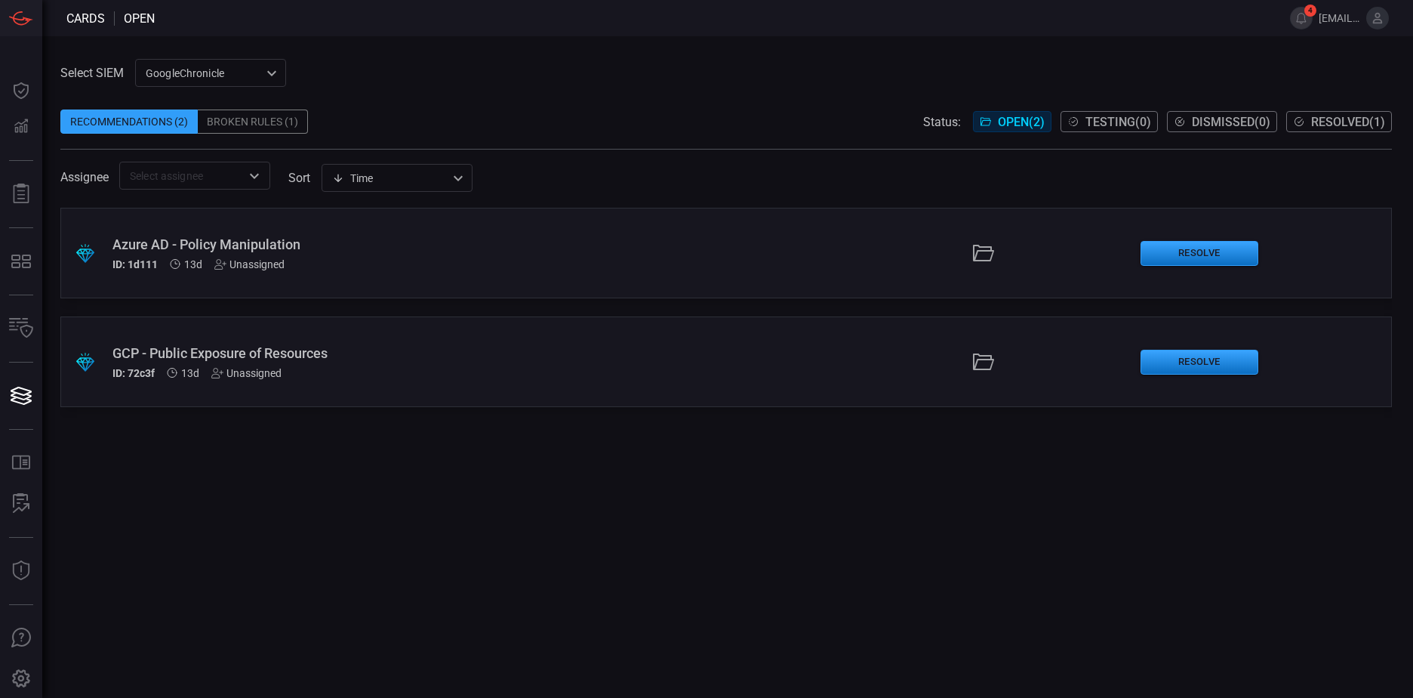
click at [247, 126] on div "Broken Rules (1)" at bounding box center [253, 121] width 110 height 24
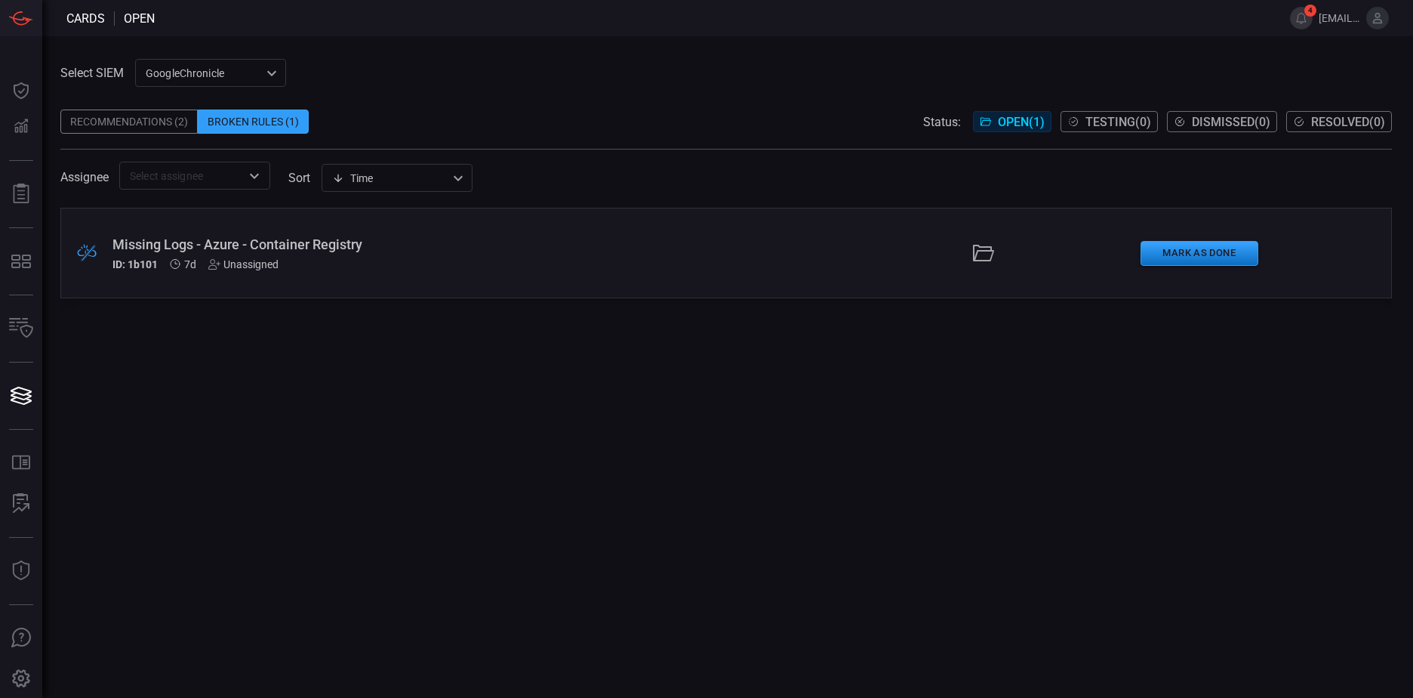
click at [115, 117] on div "Recommendations (2)" at bounding box center [128, 121] width 137 height 24
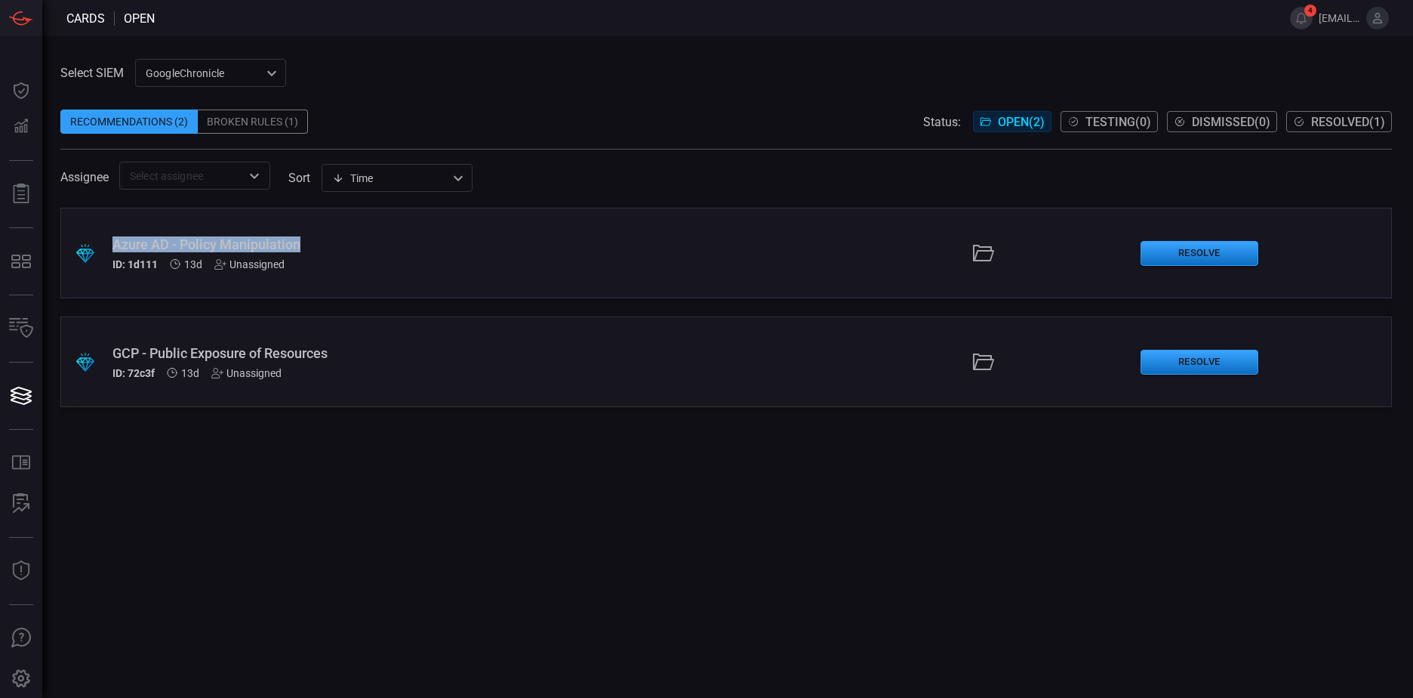
drag, startPoint x: 297, startPoint y: 244, endPoint x: 114, endPoint y: 239, distance: 183.5
click at [114, 239] on div "Azure AD - Policy Manipulation" at bounding box center [342, 244] width 460 height 16
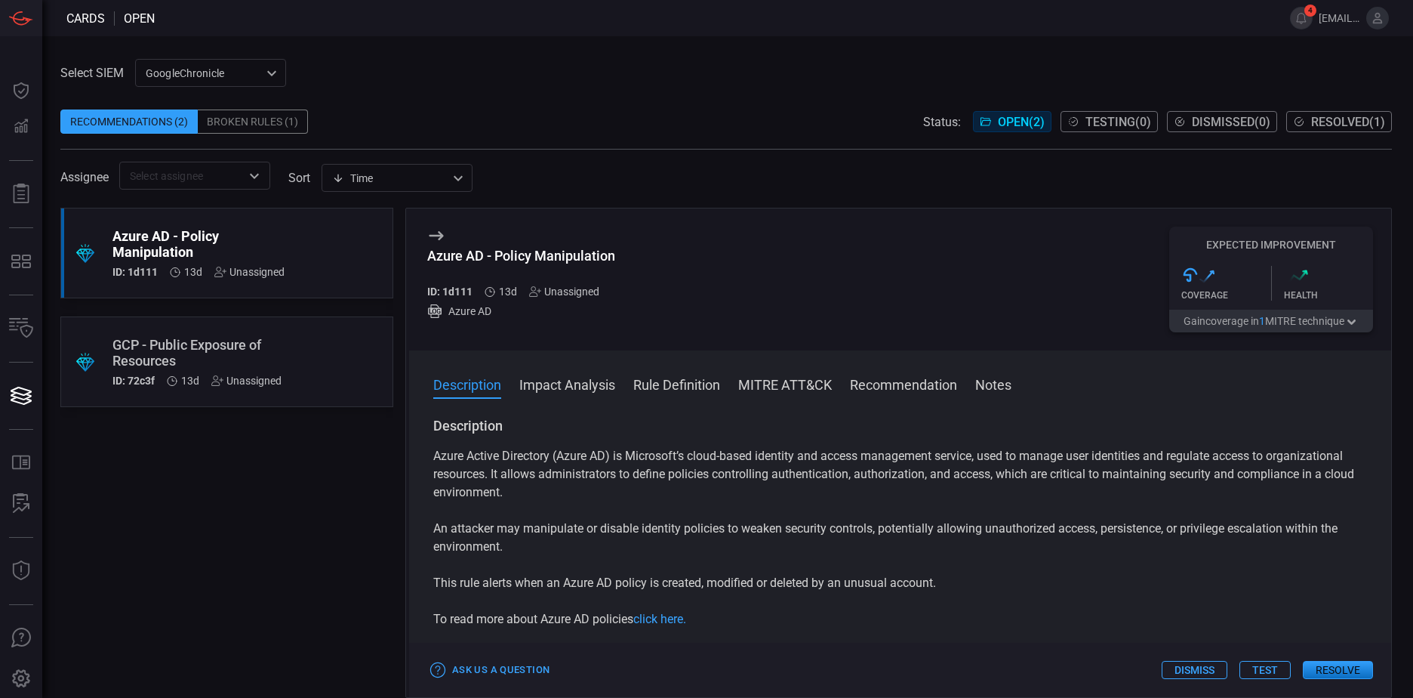
drag, startPoint x: 325, startPoint y: 534, endPoint x: 320, endPoint y: 525, distance: 10.5
click at [324, 531] on div ".suggested_cards_icon{fill:url(#suggested_cards_icon);} Azure AD - Policy Manip…" at bounding box center [226, 453] width 333 height 490
drag, startPoint x: 243, startPoint y: 230, endPoint x: 119, endPoint y: 233, distance: 123.8
click at [119, 233] on div "Azure AD - Policy Manipulation" at bounding box center [198, 244] width 172 height 32
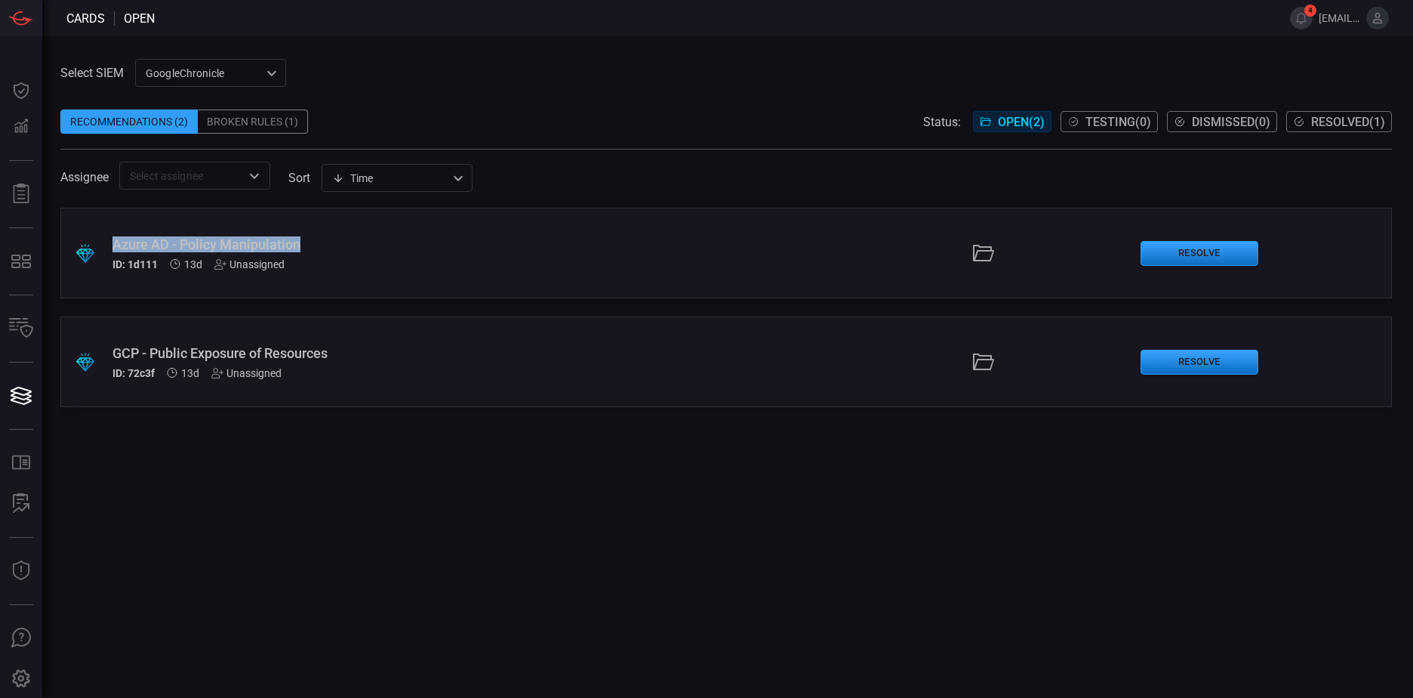
drag, startPoint x: 325, startPoint y: 248, endPoint x: 114, endPoint y: 245, distance: 210.6
click at [114, 245] on div "Azure AD - Policy Manipulation" at bounding box center [342, 244] width 460 height 16
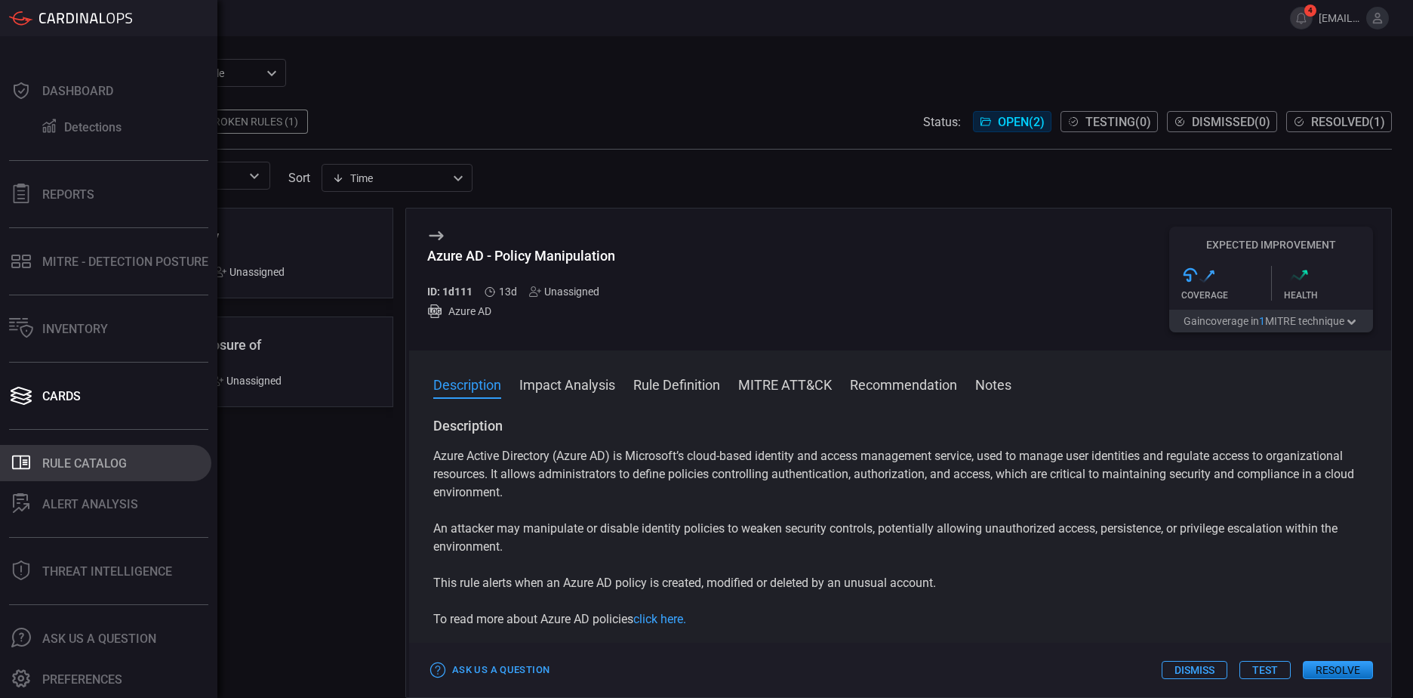
click at [48, 461] on div "Rule Catalog" at bounding box center [84, 463] width 85 height 14
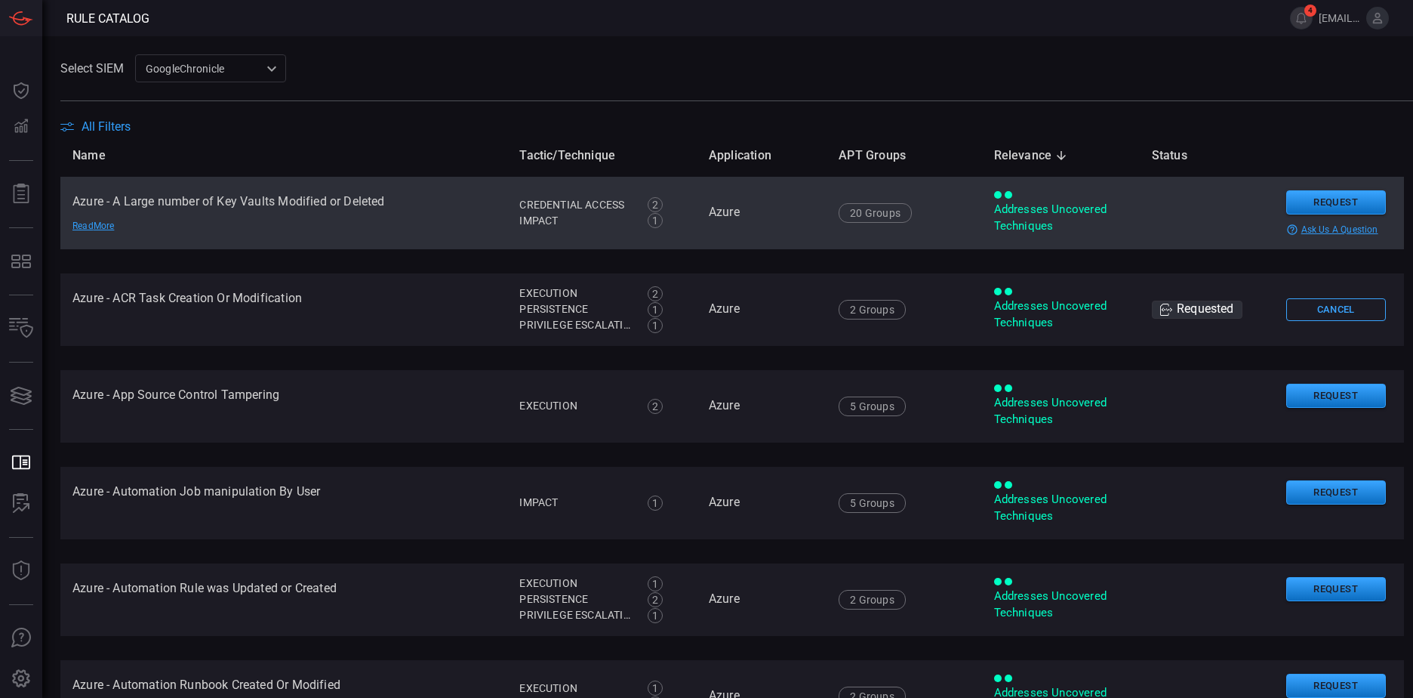
type button "/rule-catalog"
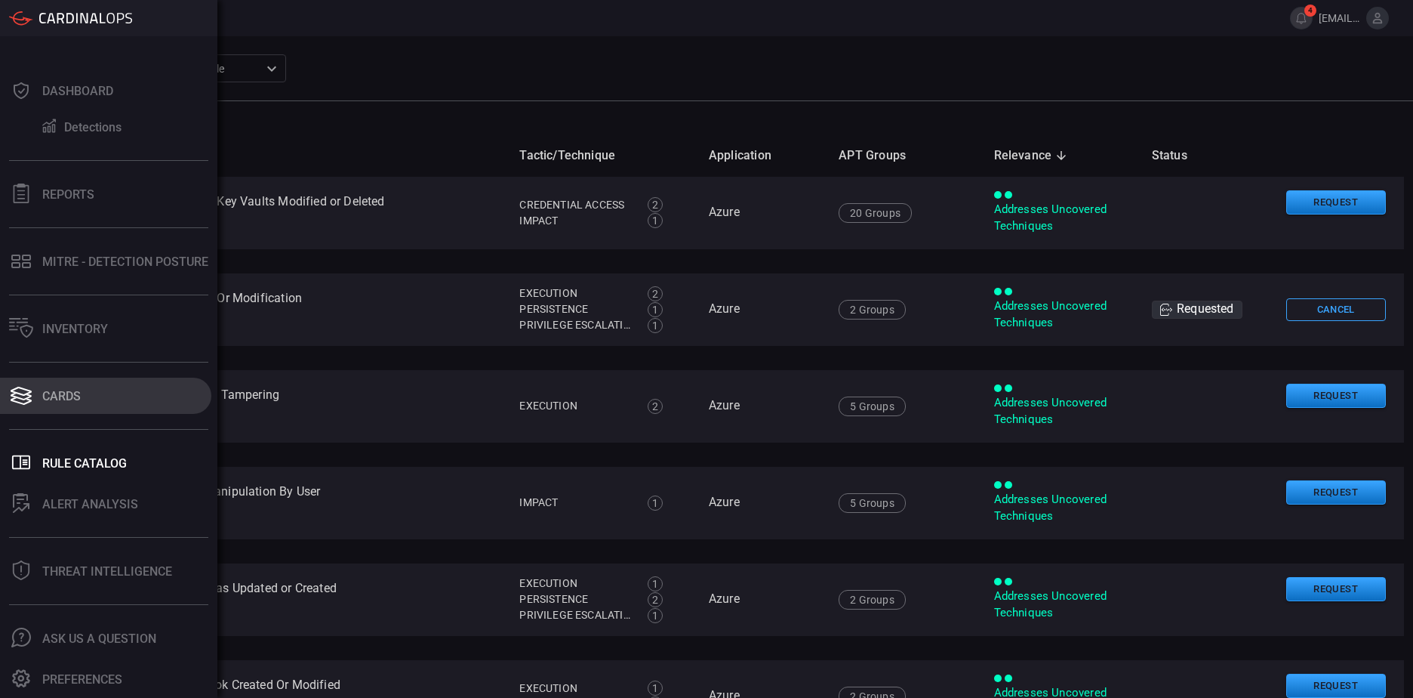
click at [17, 394] on icon at bounding box center [21, 395] width 24 height 21
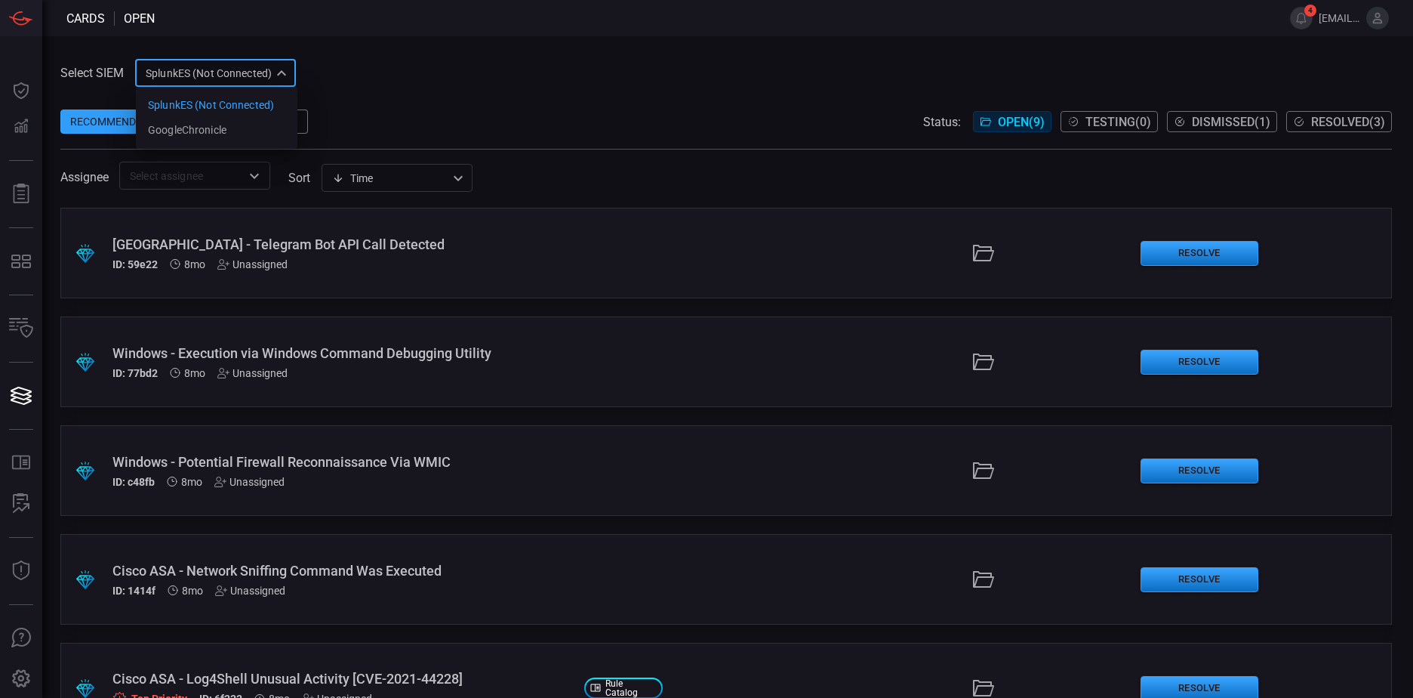
click at [257, 79] on div "SplunkES (Not Connected) 6db9f04e-5835-43fe-a495-9065afc2cef4 SplunkES (Not Con…" at bounding box center [215, 73] width 161 height 28
click at [253, 125] on li "GoogleChronicle" at bounding box center [217, 130] width 162 height 25
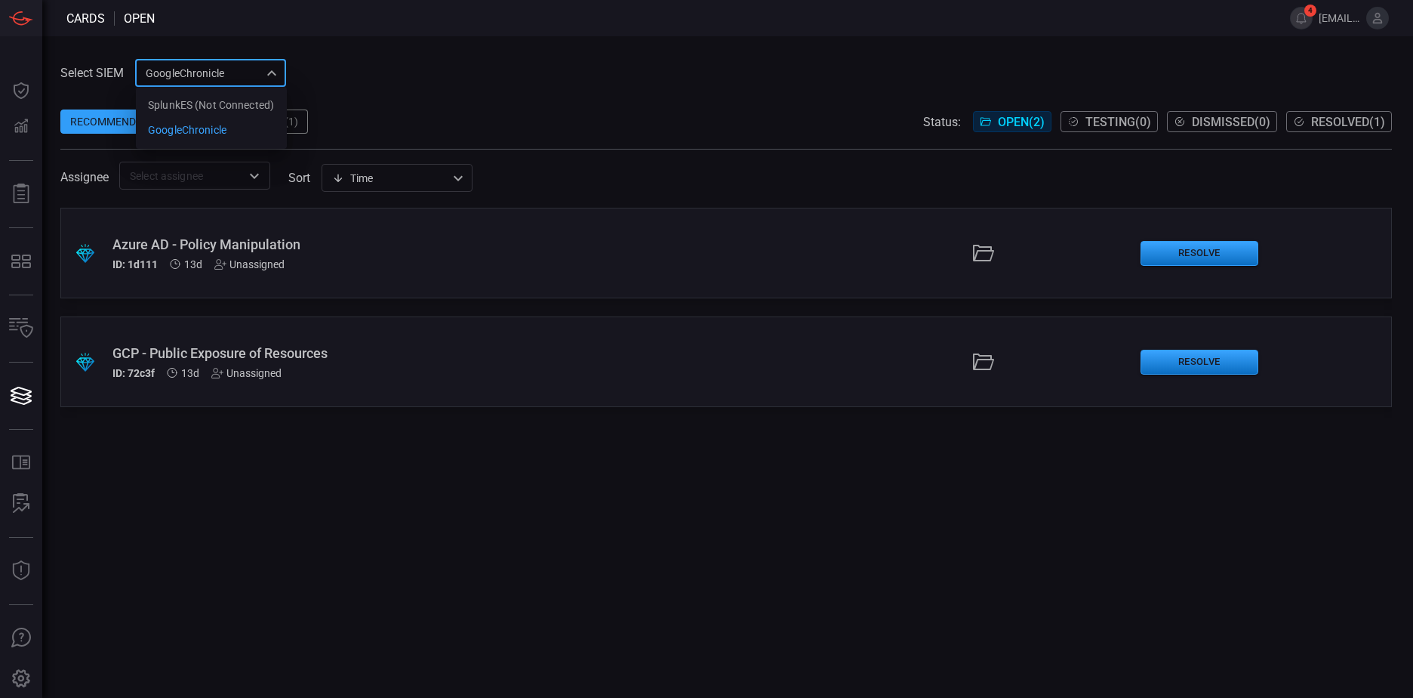
click at [260, 82] on div "GoogleChronicle 714bad7e-14bb-403d-a3df-510f62df6468 SplunkES (Not Connected) G…" at bounding box center [210, 73] width 151 height 28
click at [257, 104] on div "SplunkES (Not Connected)" at bounding box center [211, 105] width 126 height 16
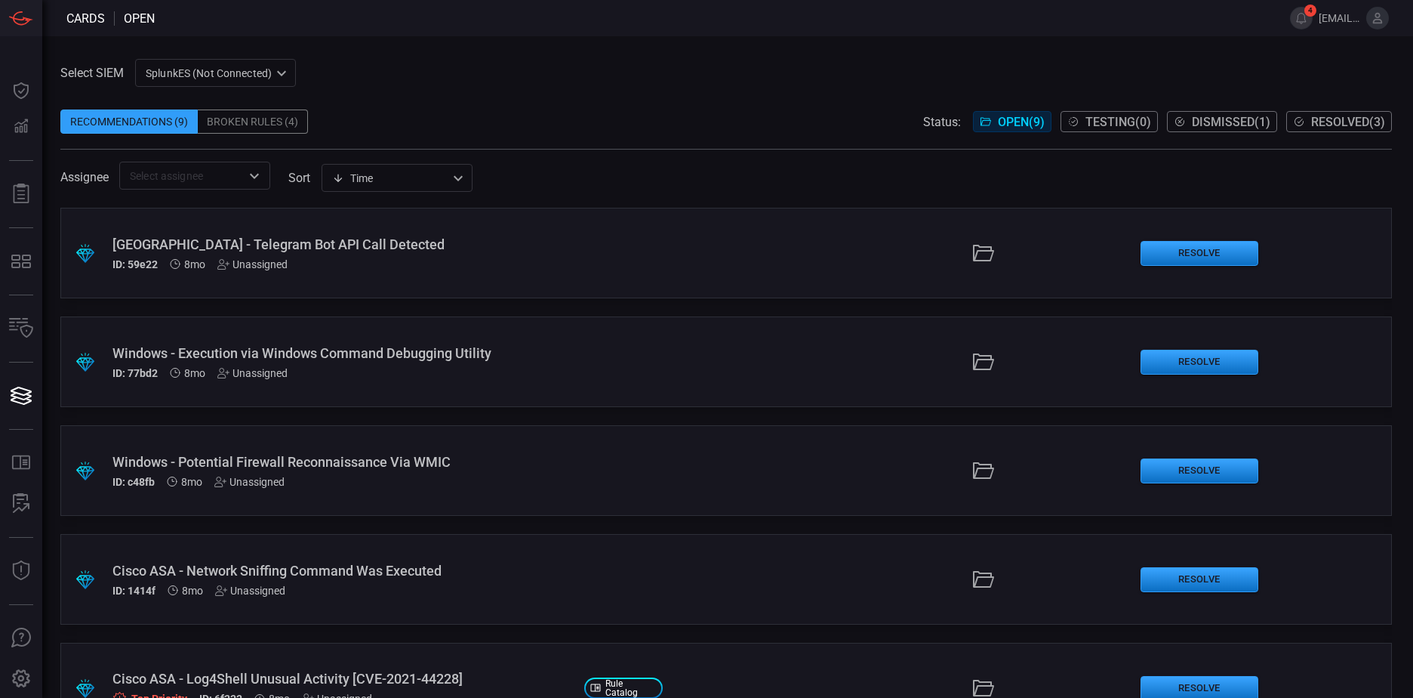
click at [275, 125] on div "Broken Rules (4)" at bounding box center [253, 121] width 110 height 24
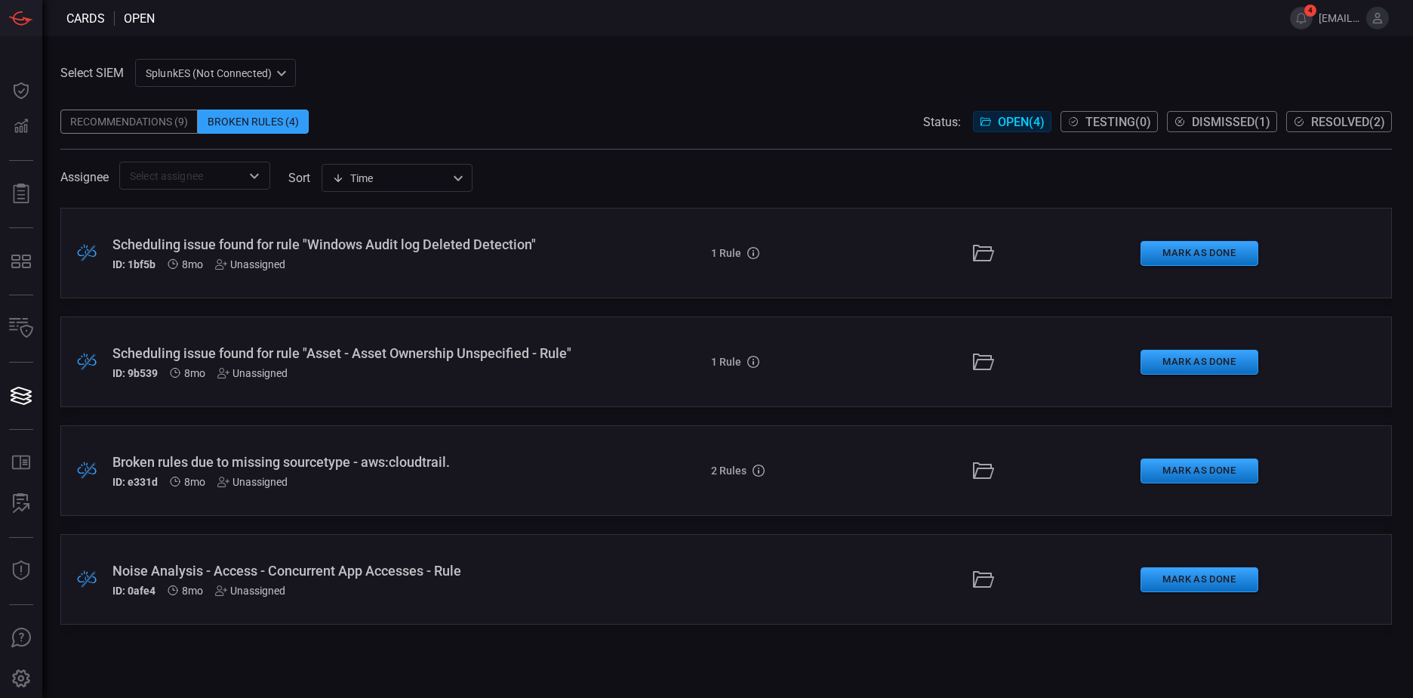
click at [149, 115] on div "Recommendations (9)" at bounding box center [128, 121] width 137 height 24
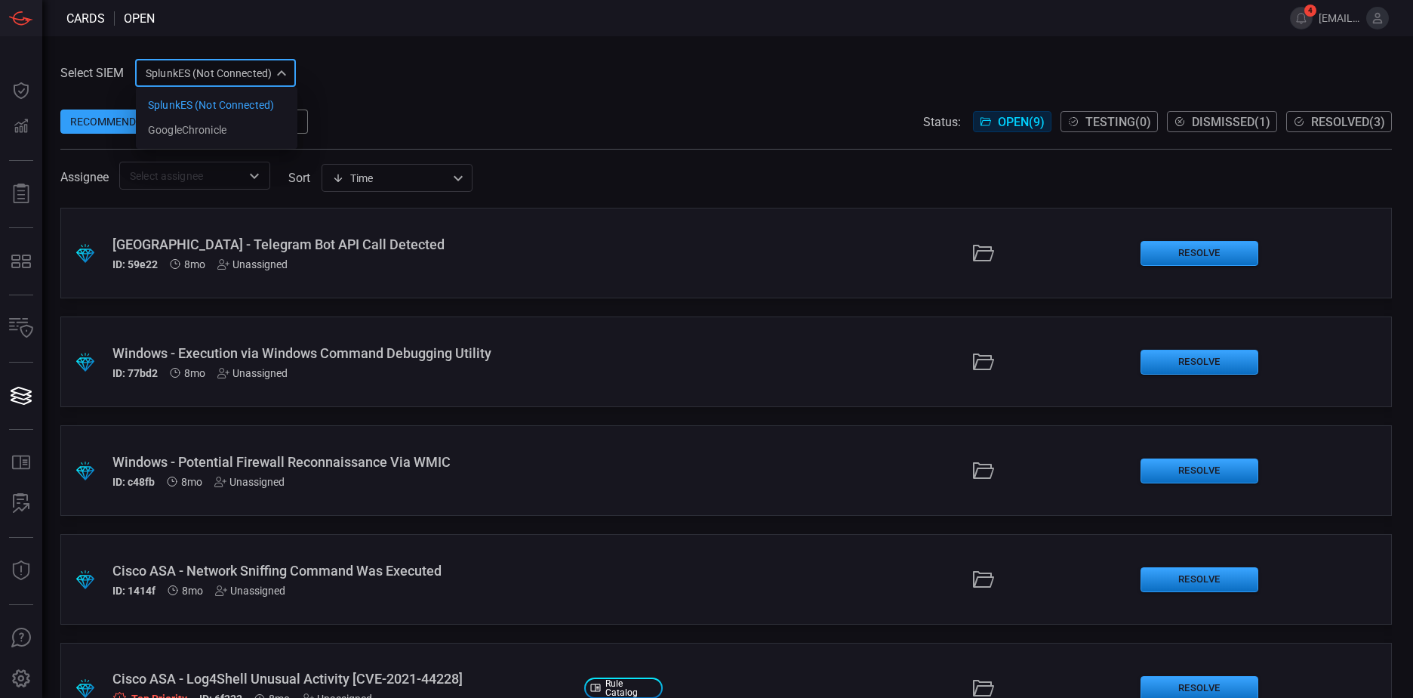
click at [244, 75] on div "SplunkES (Not Connected) 6db9f04e-5835-43fe-a495-9065afc2cef4 SplunkES (Not Con…" at bounding box center [215, 73] width 161 height 28
click at [220, 127] on div "GoogleChronicle" at bounding box center [187, 130] width 79 height 16
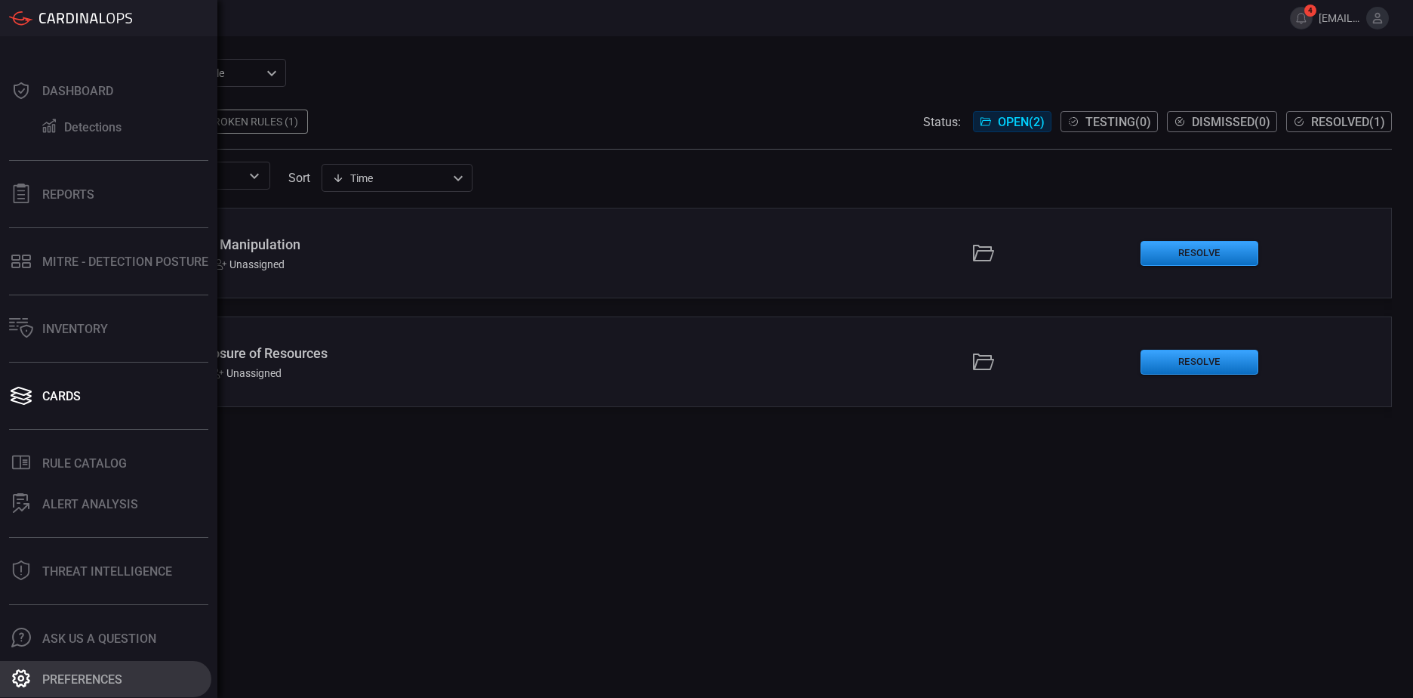
click at [11, 675] on div at bounding box center [21, 678] width 24 height 21
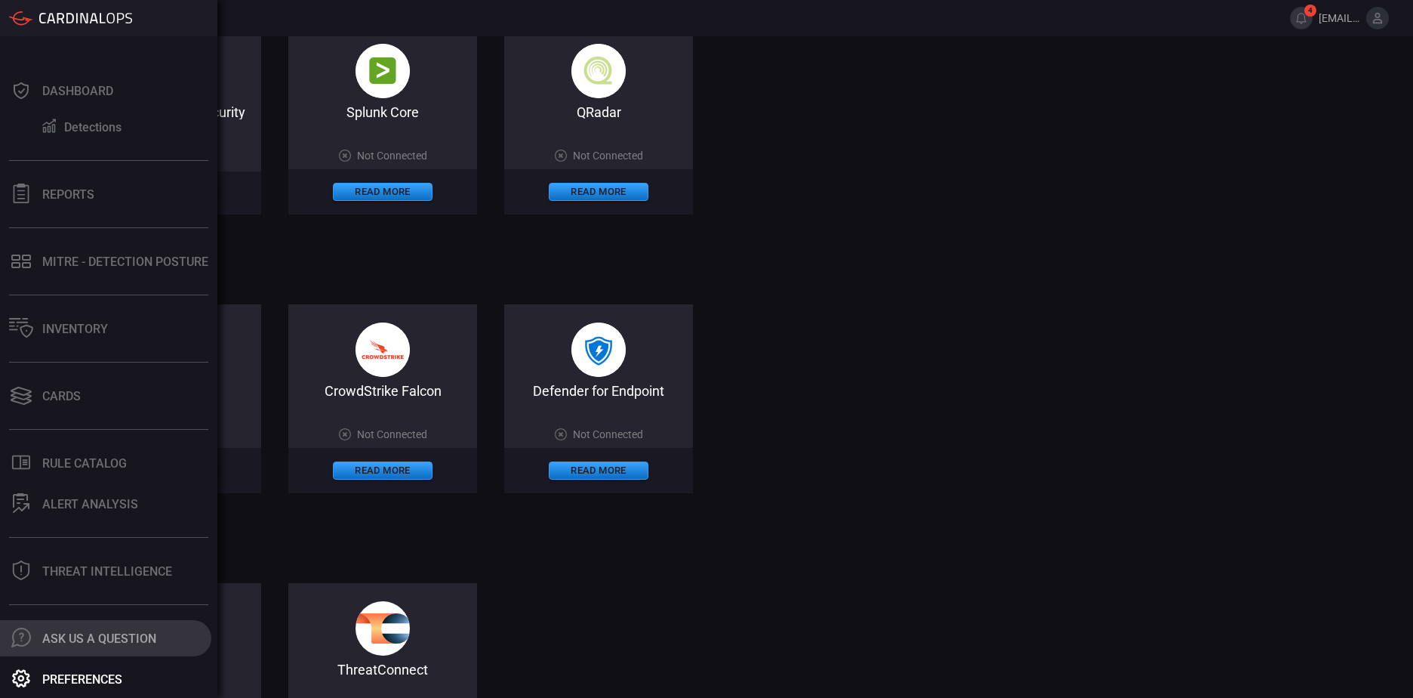
scroll to position [679, 0]
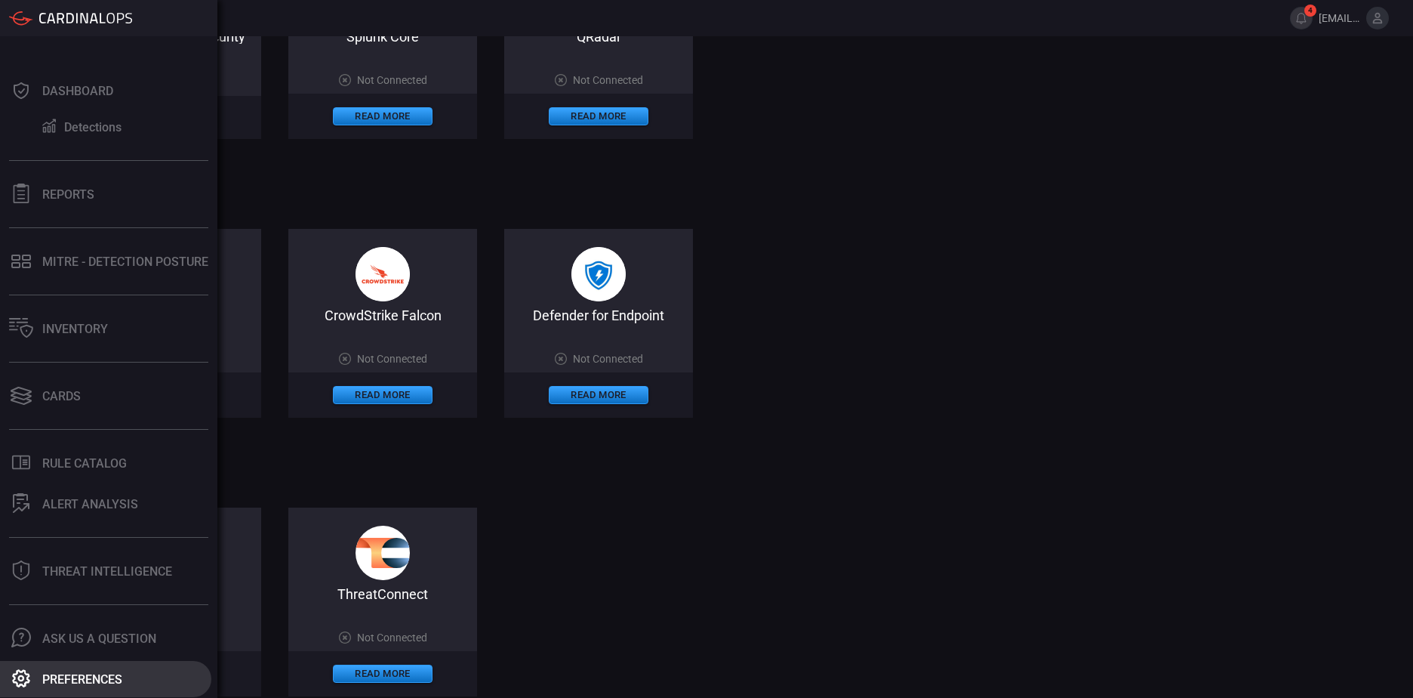
click at [94, 679] on div "Preferences" at bounding box center [82, 679] width 80 height 14
click at [22, 679] on icon at bounding box center [21, 678] width 18 height 18
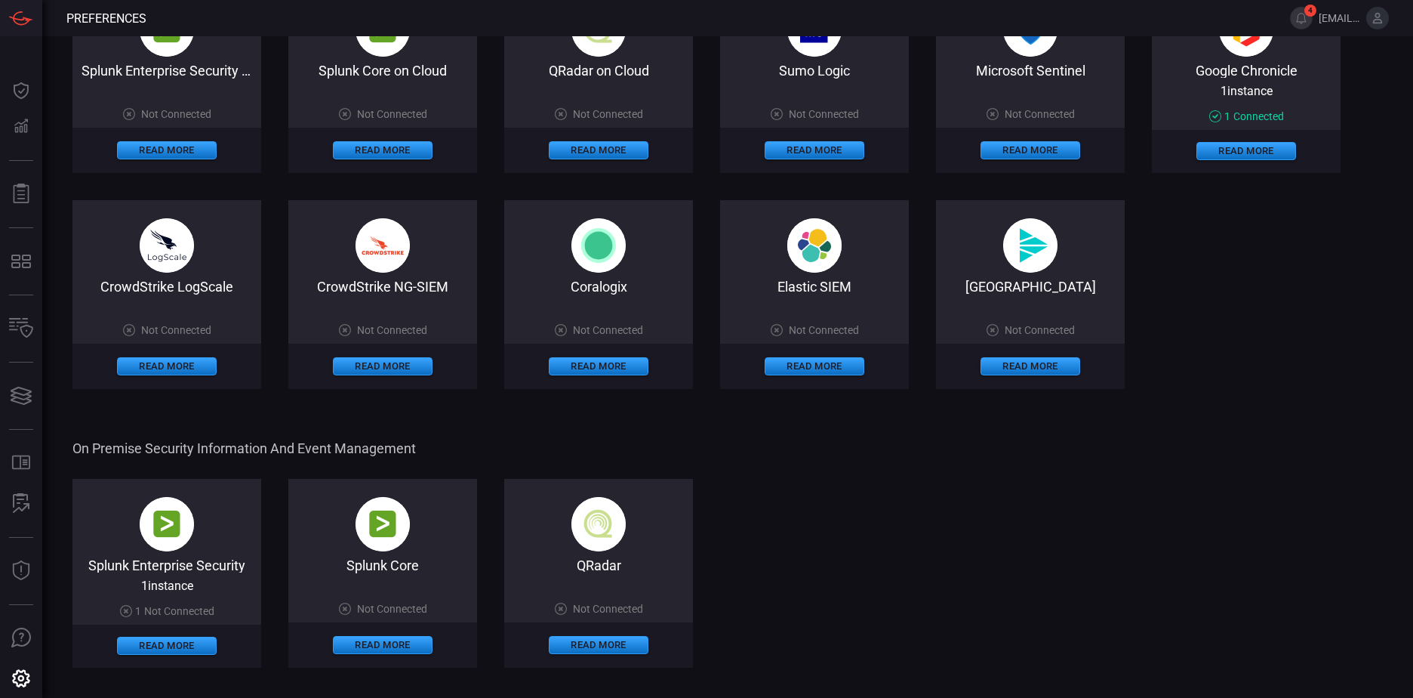
scroll to position [0, 0]
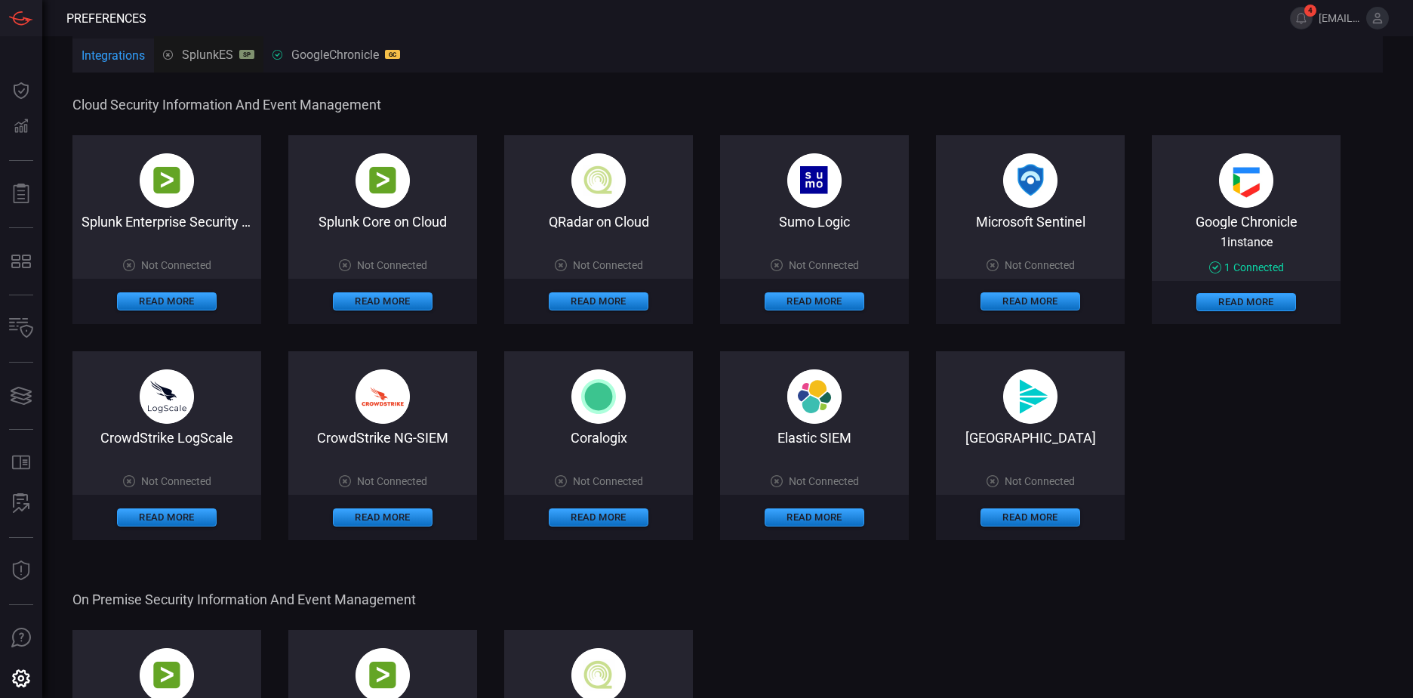
click at [306, 59] on div "GoogleChronicle GC" at bounding box center [337, 55] width 128 height 14
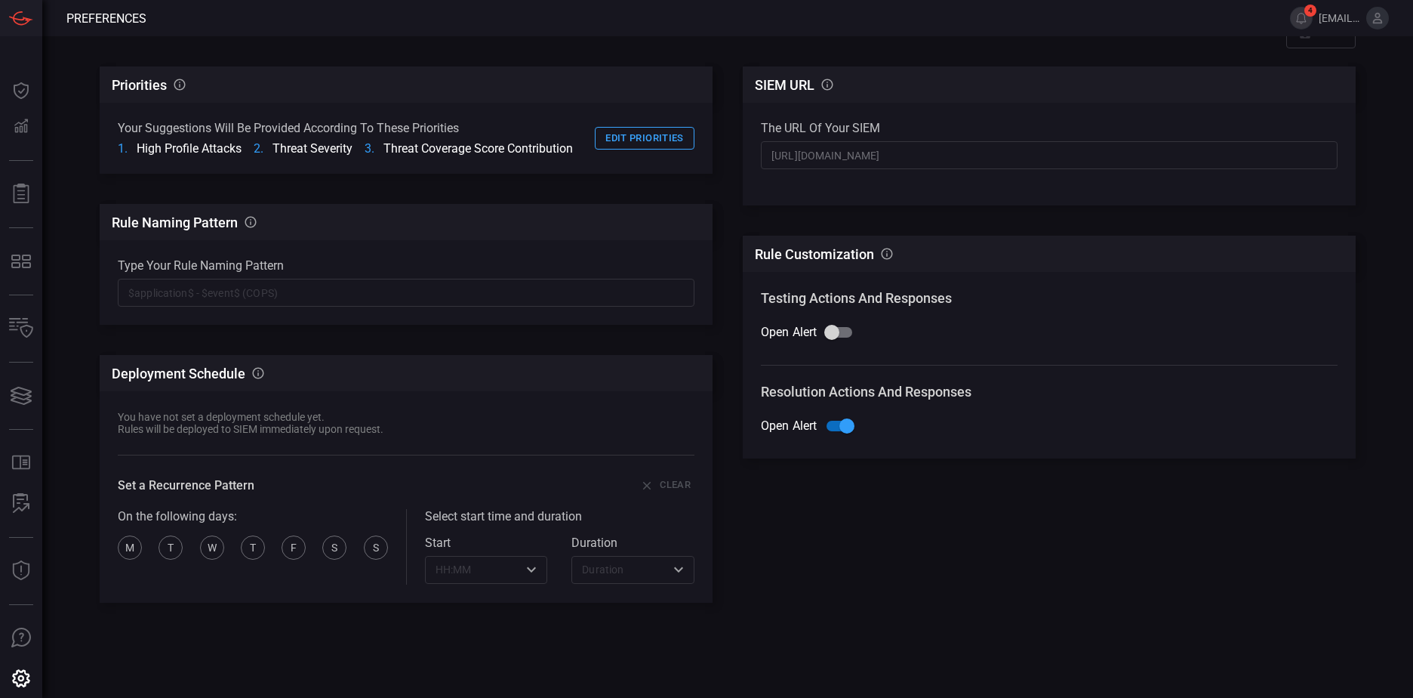
scroll to position [77, 0]
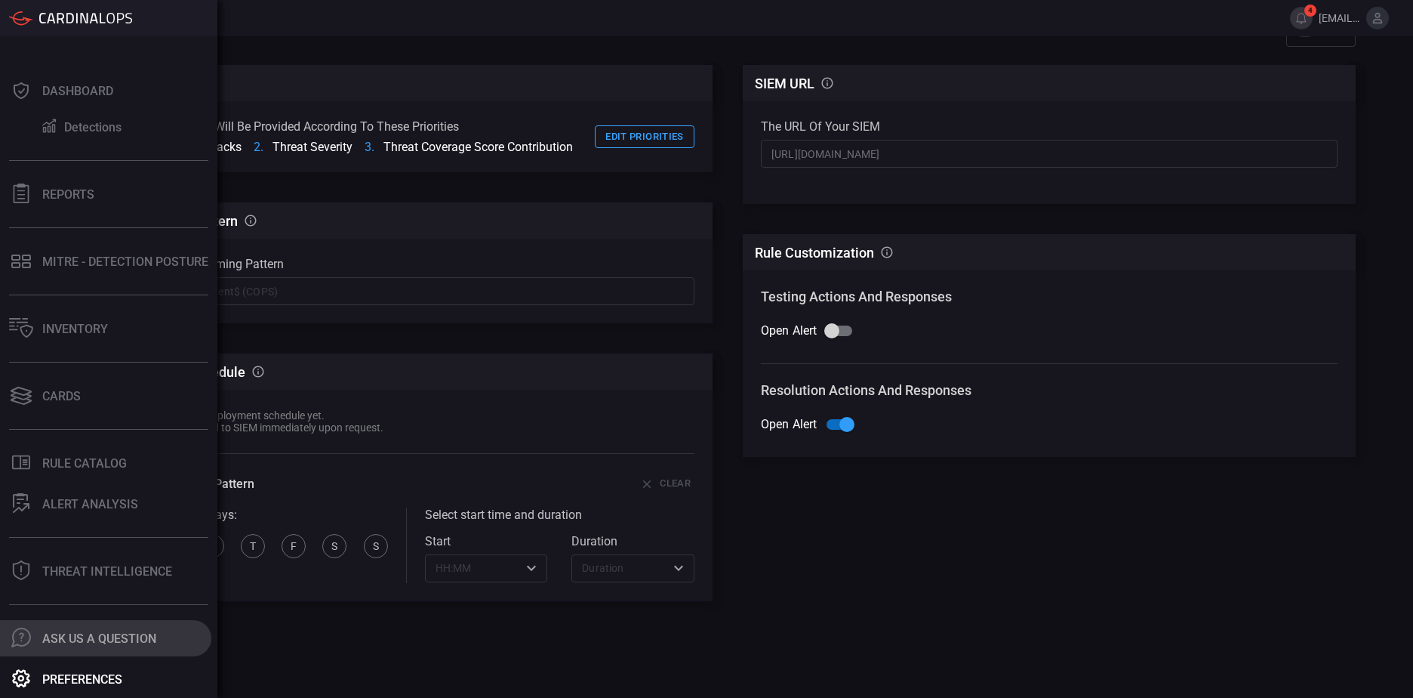
click at [10, 641] on div ".cls-1 { fill: #6d6d74; } .cls-2 { clip-path: url(#clippath); } .cls-3 { fill: …" at bounding box center [21, 637] width 24 height 21
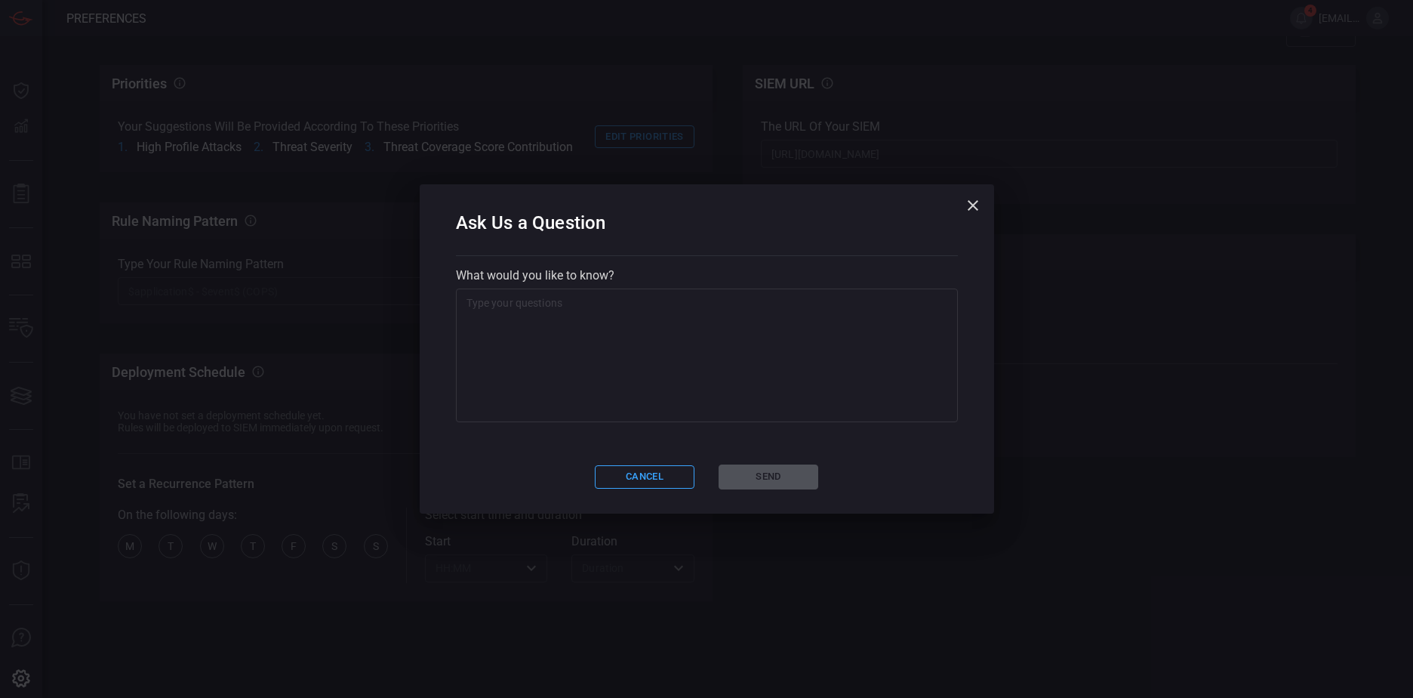
click at [361, 594] on div "Ask Us a Question What would you like to know? x ​ Cancel Send" at bounding box center [706, 349] width 1413 height 698
click at [645, 478] on button "Cancel" at bounding box center [645, 476] width 100 height 23
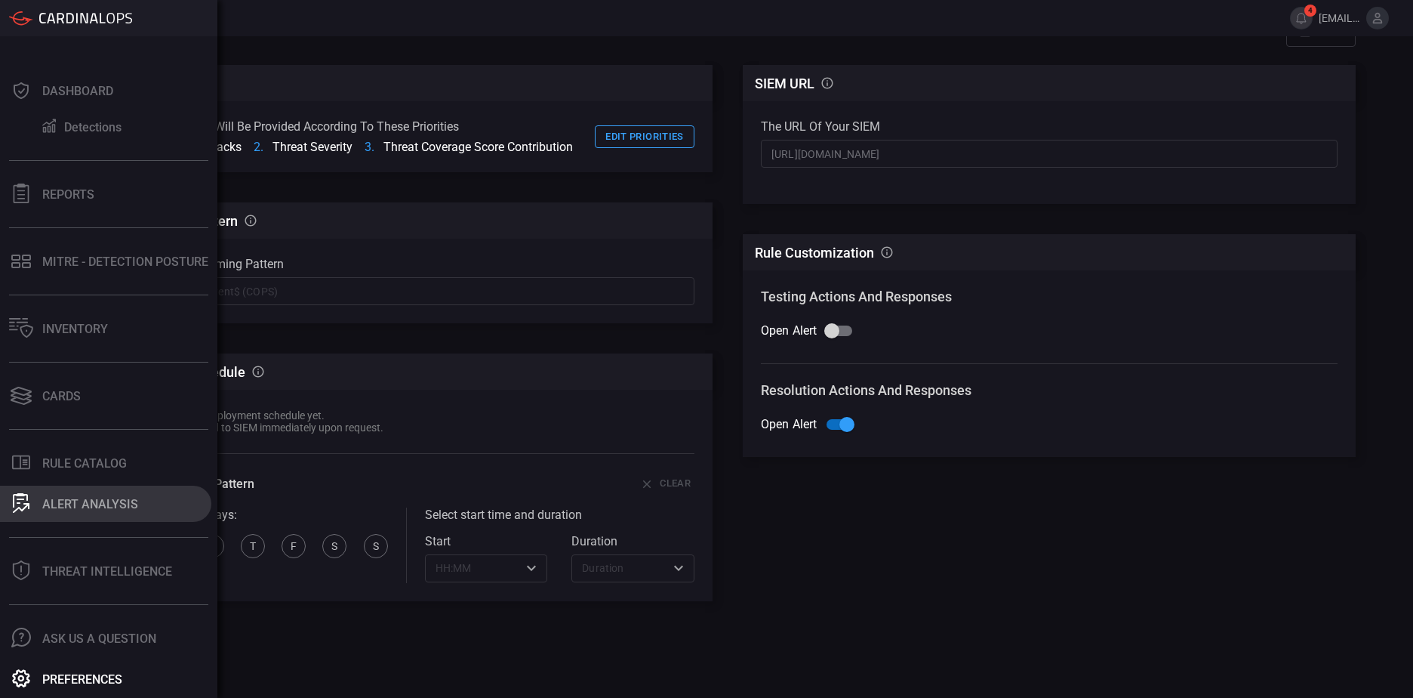
click at [82, 519] on button "ALERT ANALYSIS" at bounding box center [105, 503] width 211 height 36
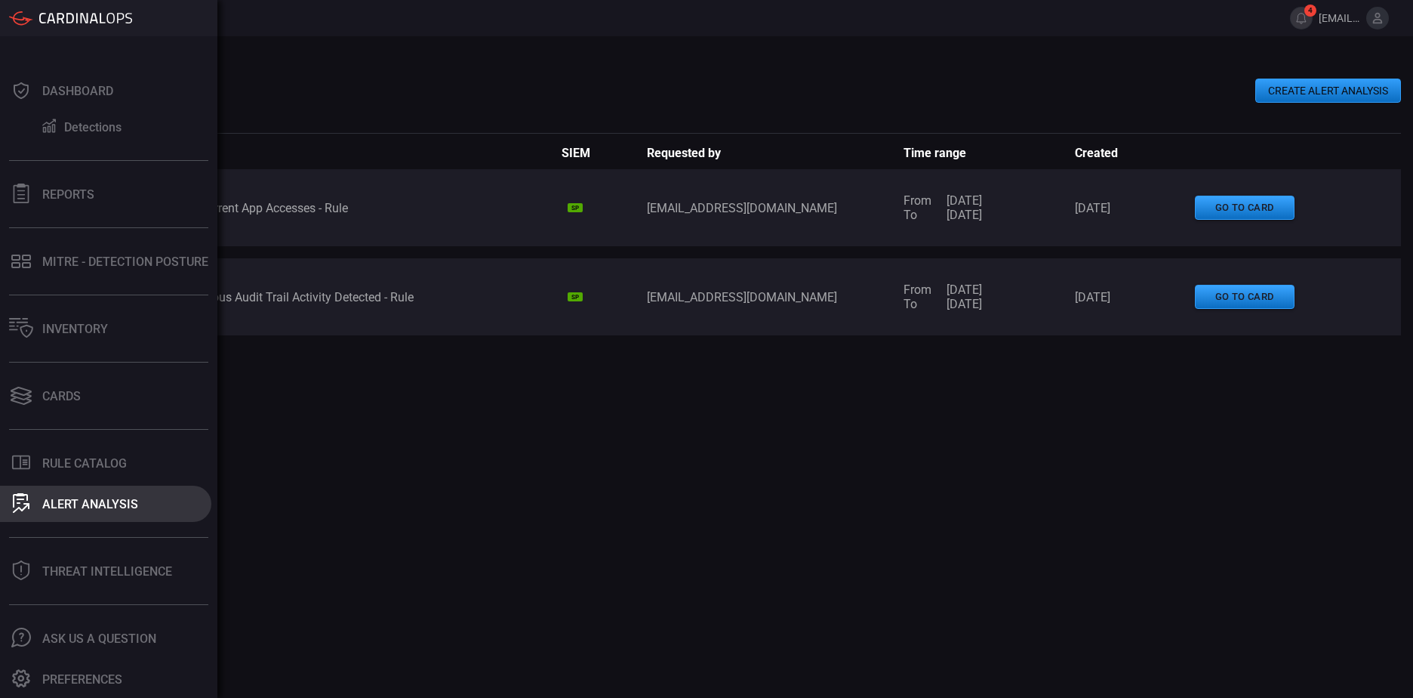
type button "/alert-analysis"
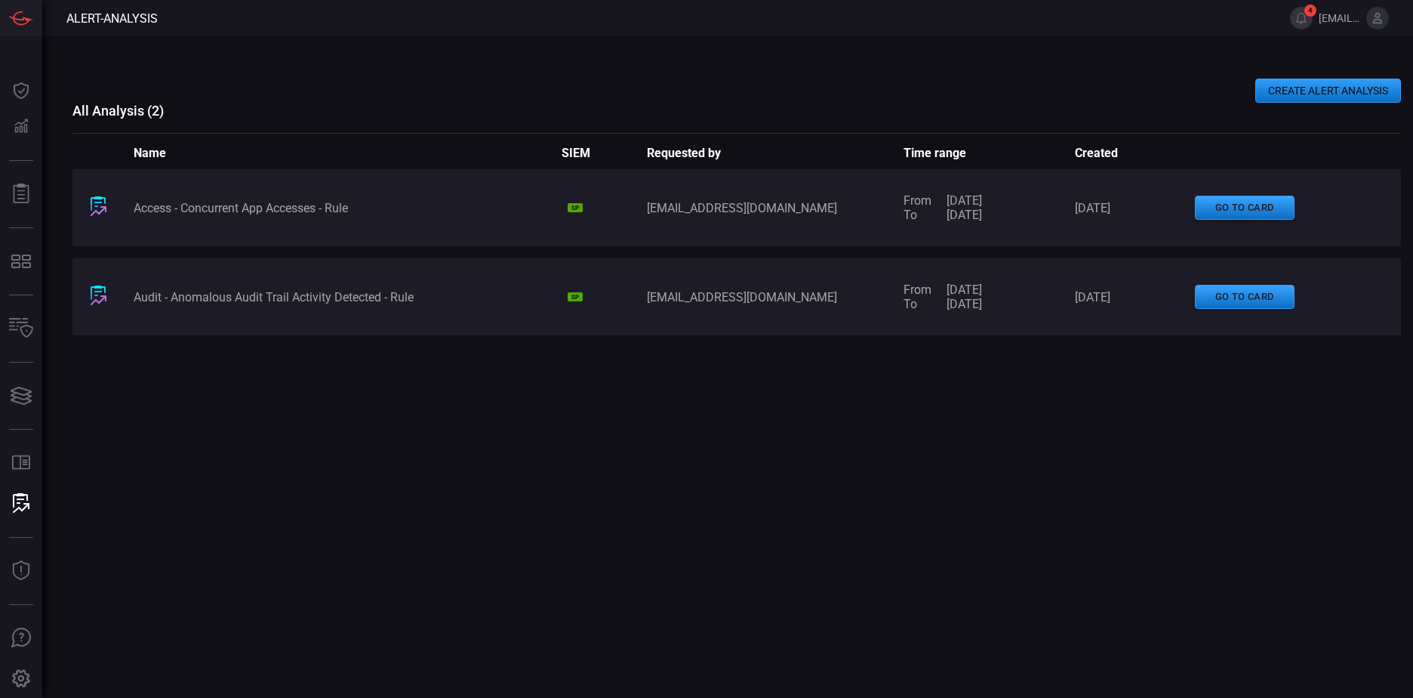
click at [564, 459] on div "Access - Concurrent App Accesses - Rule SP [EMAIL_ADDRESS][DOMAIN_NAME] From [D…" at bounding box center [736, 381] width 1329 height 424
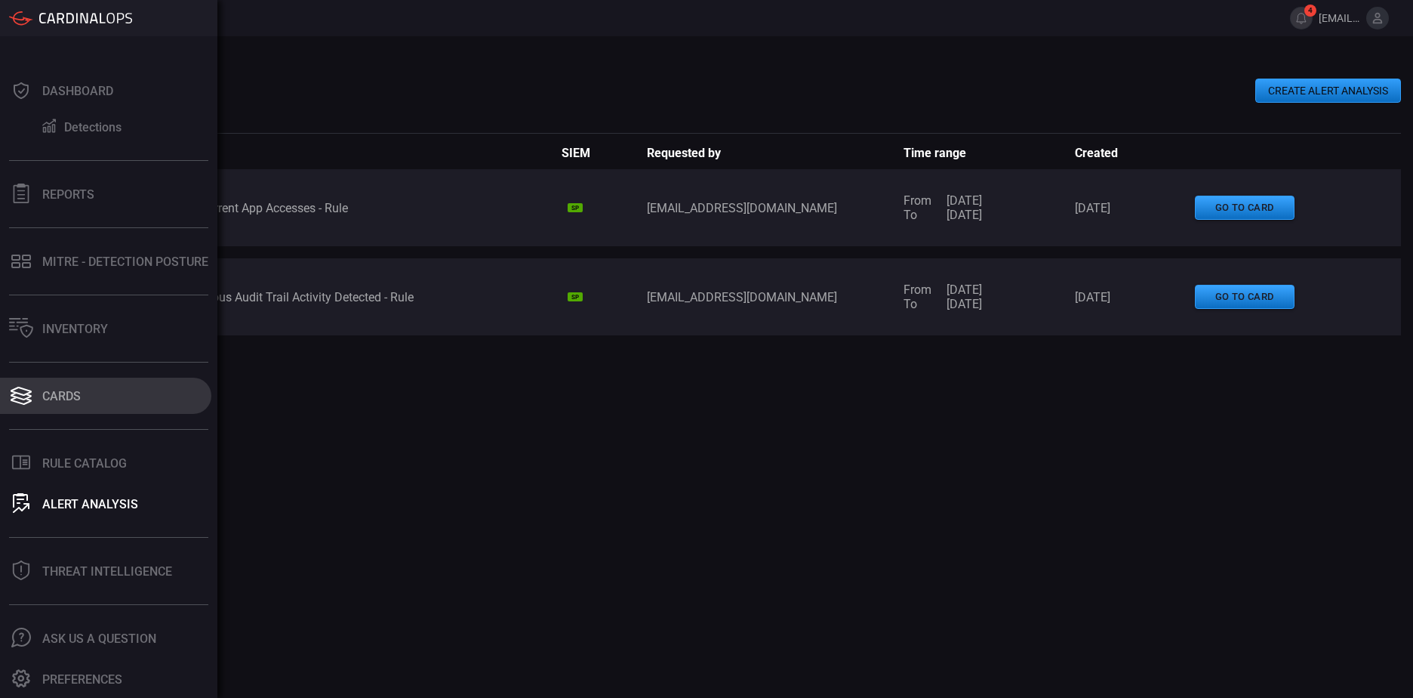
click at [42, 404] on button "Cards" at bounding box center [105, 395] width 211 height 36
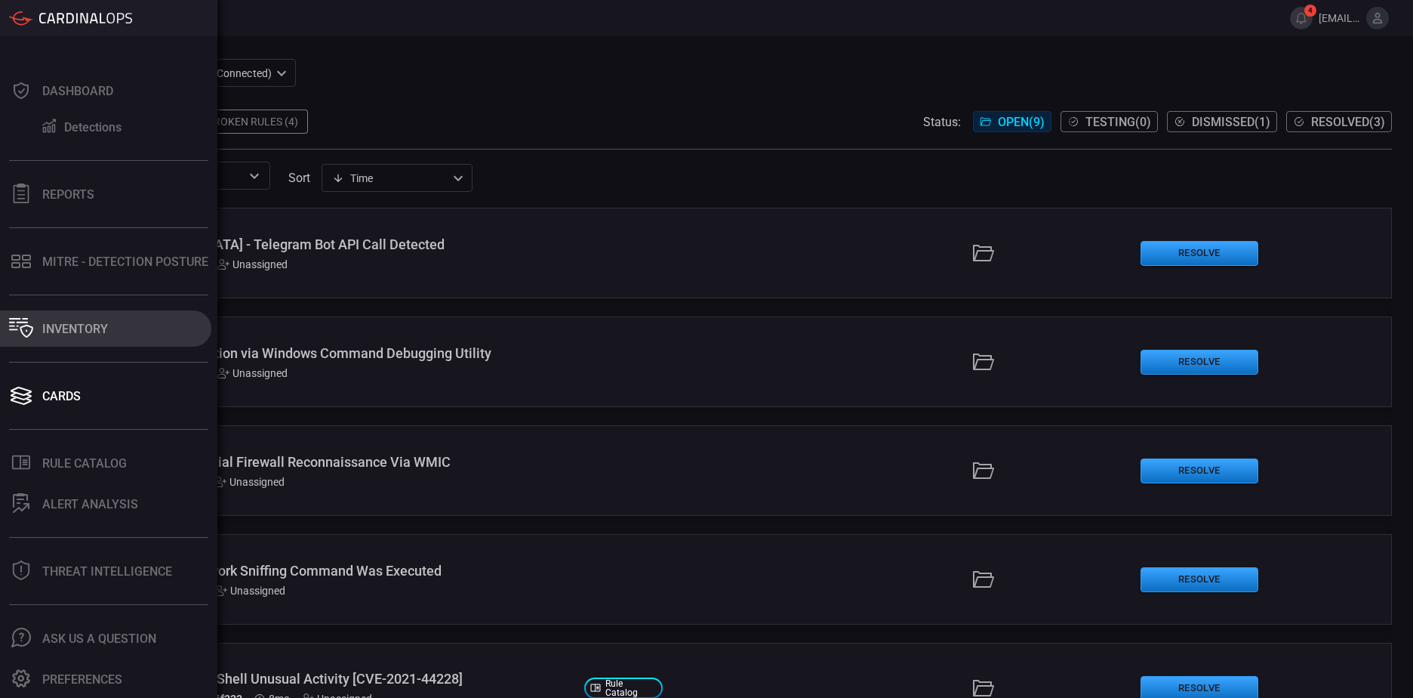
click at [27, 325] on icon at bounding box center [26, 331] width 13 height 13
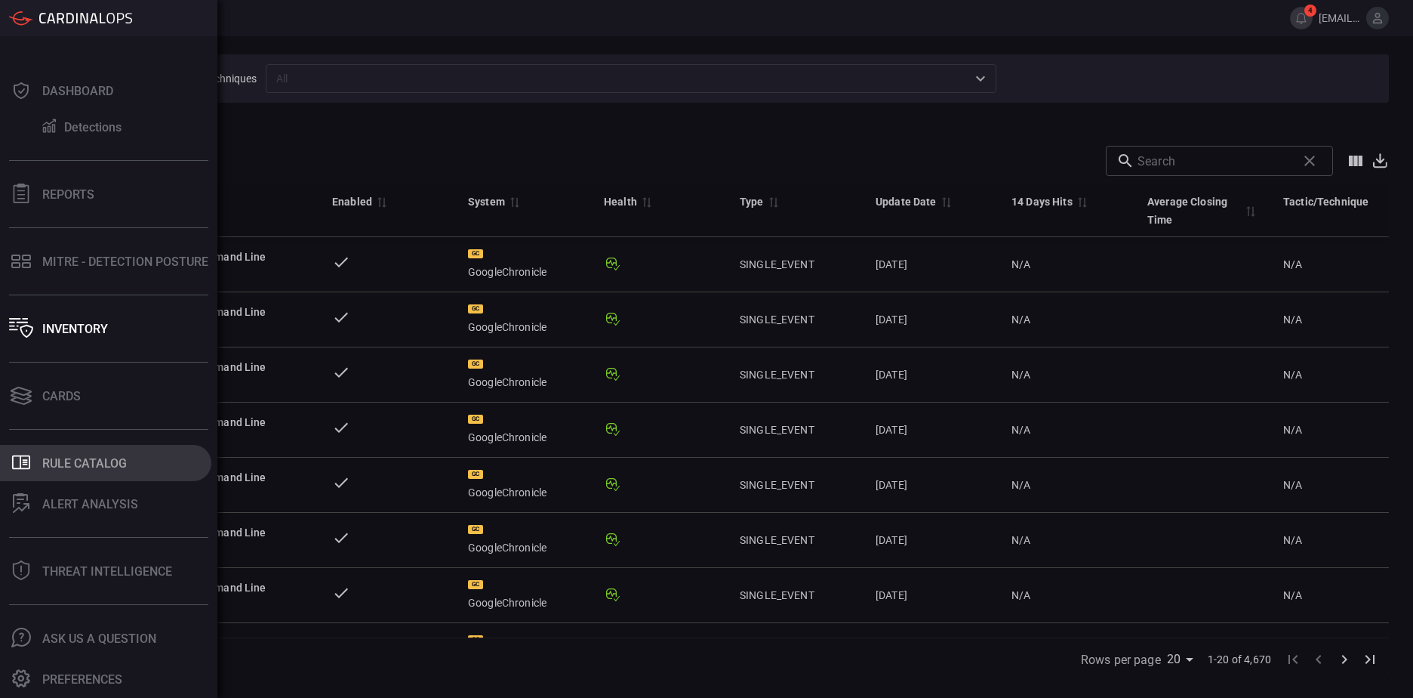
type button "/inventory"
click at [334, 131] on div "All Filters" at bounding box center [727, 128] width 1323 height 14
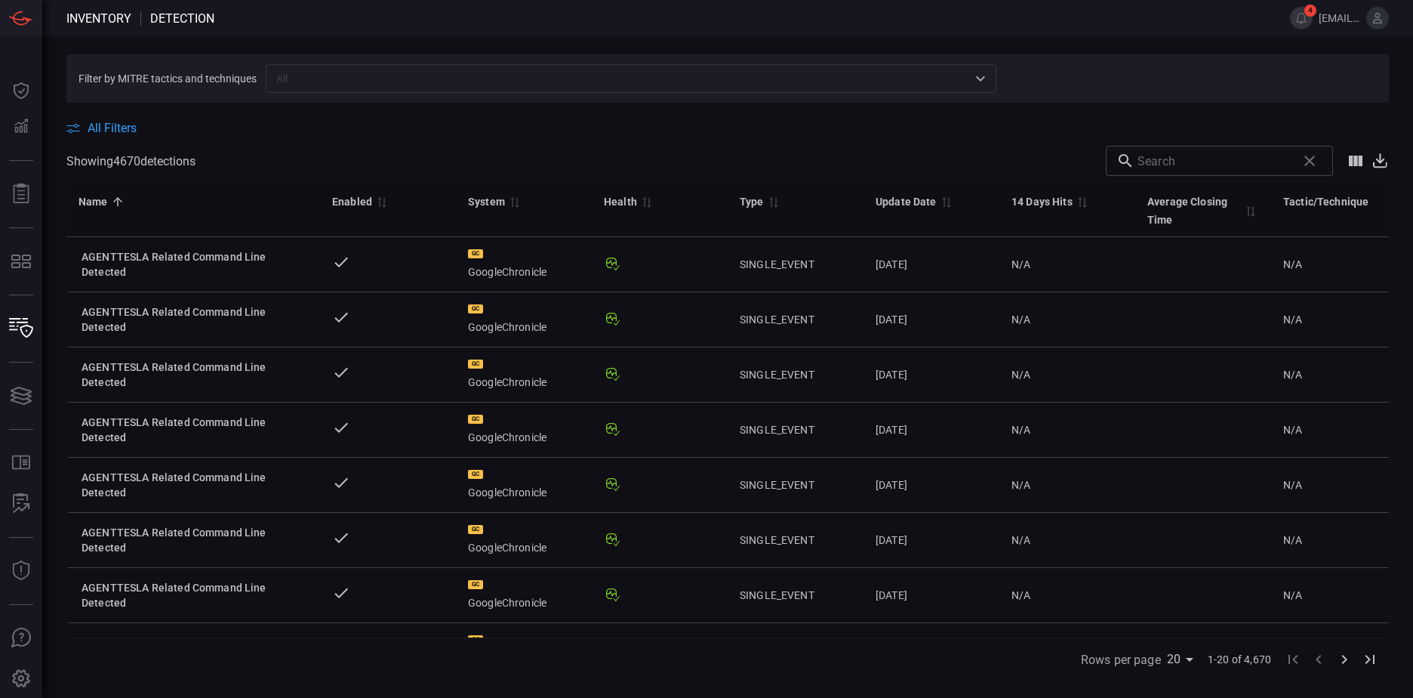
click at [836, 670] on div "Rows per page 20 20 1-20 of 4,670" at bounding box center [727, 658] width 1323 height 42
